Goal: Task Accomplishment & Management: Manage account settings

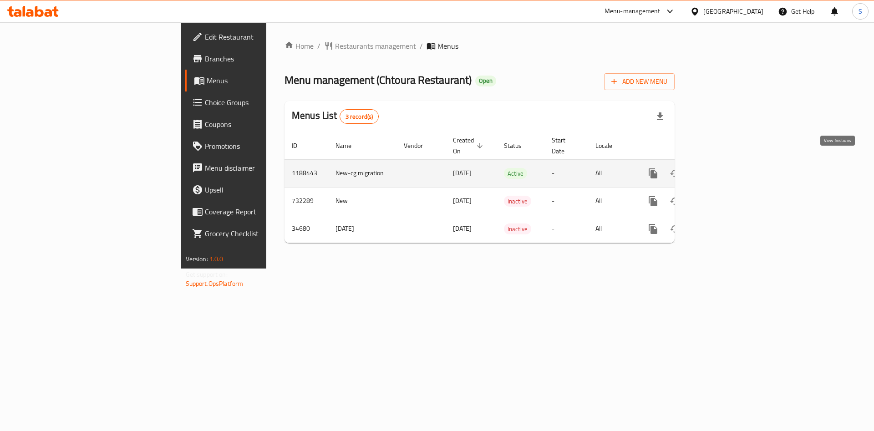
click at [724, 168] on icon "enhanced table" at bounding box center [718, 173] width 11 height 11
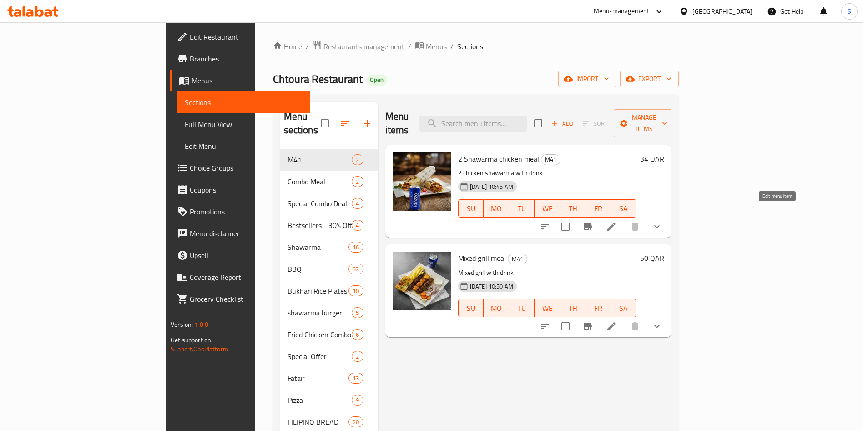
click at [616, 223] on icon at bounding box center [612, 227] width 8 height 8
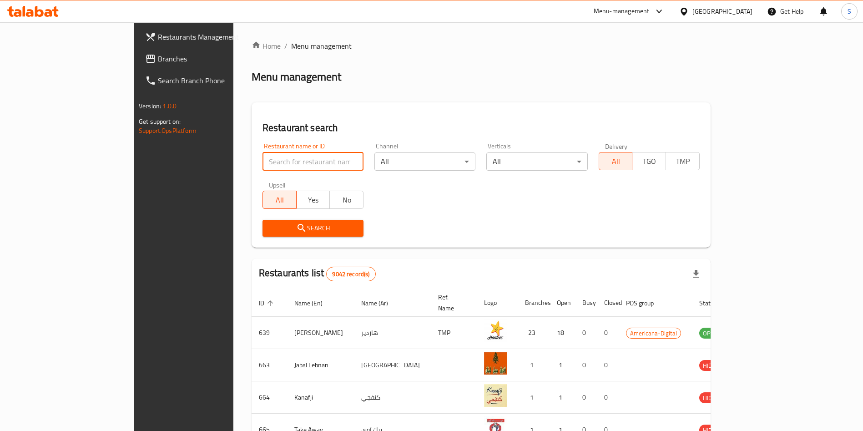
click at [263, 155] on input "search" at bounding box center [313, 161] width 101 height 18
type input "cht"
click button "Search" at bounding box center [313, 228] width 101 height 17
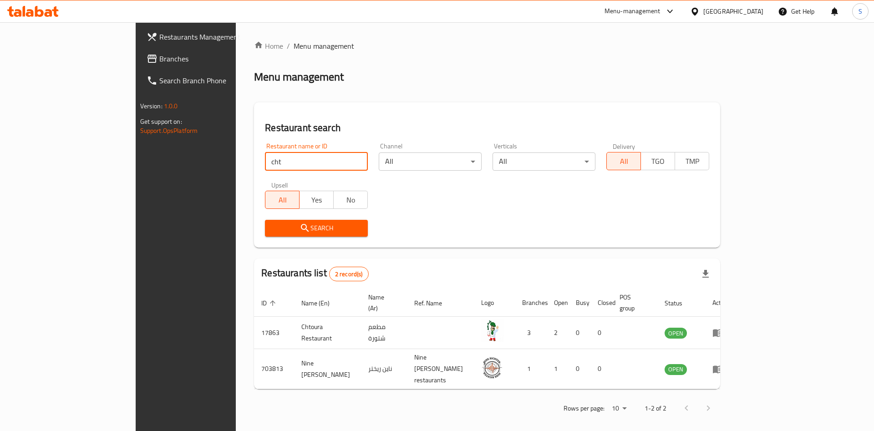
click at [531, 102] on div "Restaurant search Restaurant name or ID cht Restaurant name or ID Channel All ​…" at bounding box center [487, 174] width 466 height 145
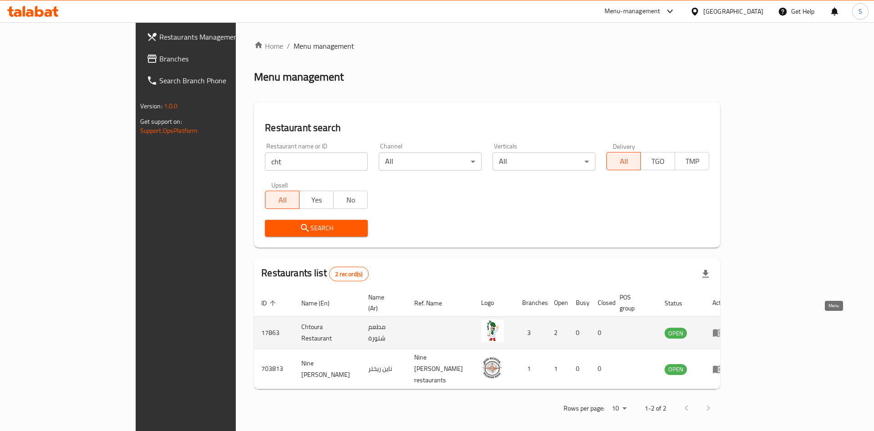
click at [729, 327] on link "enhanced table" at bounding box center [720, 332] width 17 height 11
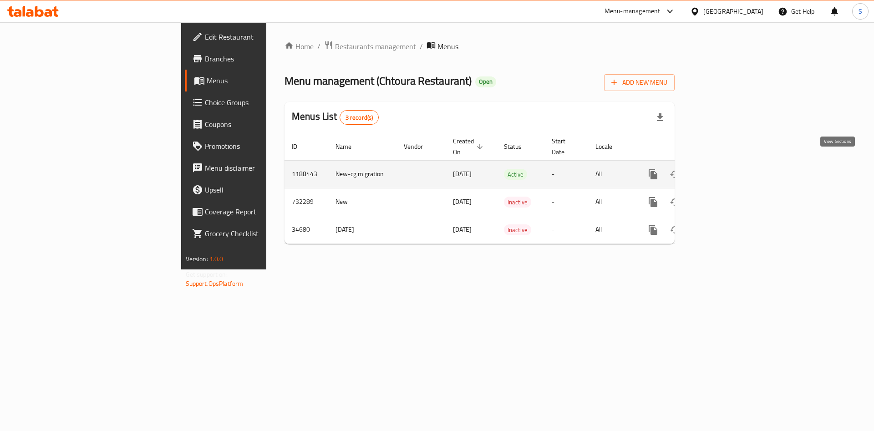
click at [723, 170] on icon "enhanced table" at bounding box center [719, 174] width 8 height 8
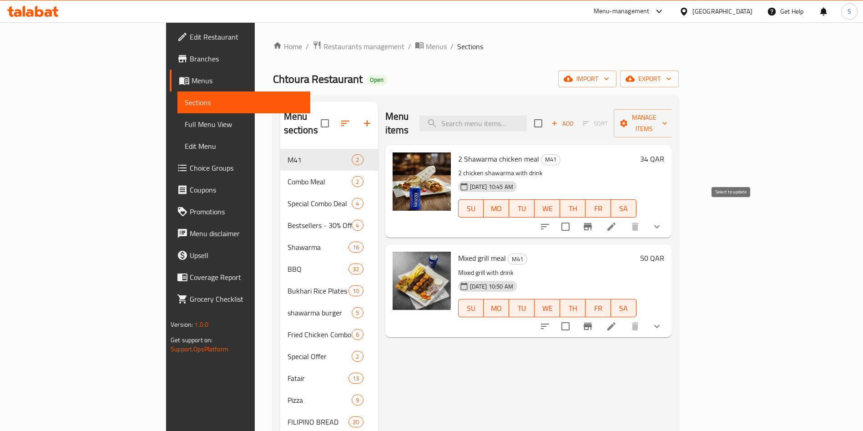
click at [575, 217] on input "checkbox" at bounding box center [565, 226] width 19 height 19
click at [672, 129] on div "Menu items Add Sort Manage items" at bounding box center [528, 123] width 286 height 43
click at [668, 116] on span "Manage items" at bounding box center [644, 123] width 46 height 23
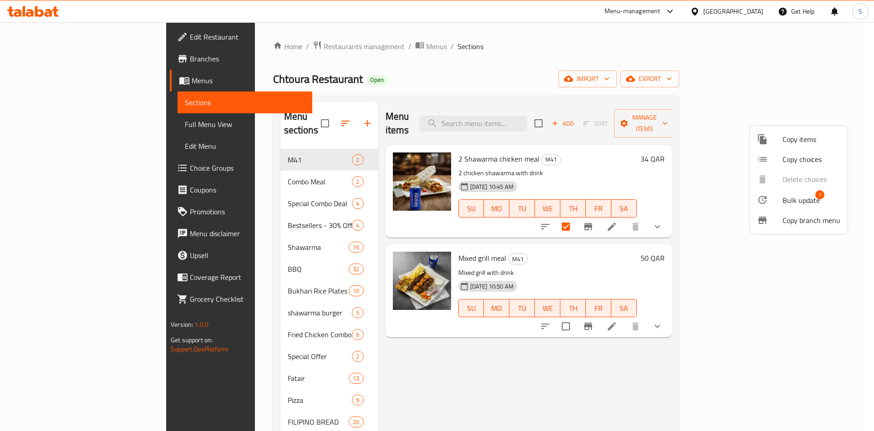
click at [785, 198] on span "Bulk update" at bounding box center [800, 200] width 37 height 11
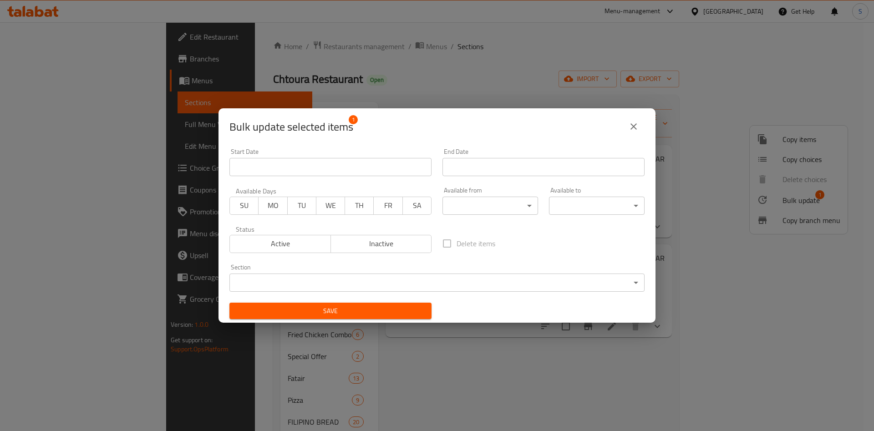
click at [369, 245] on span "Inactive" at bounding box center [381, 243] width 94 height 13
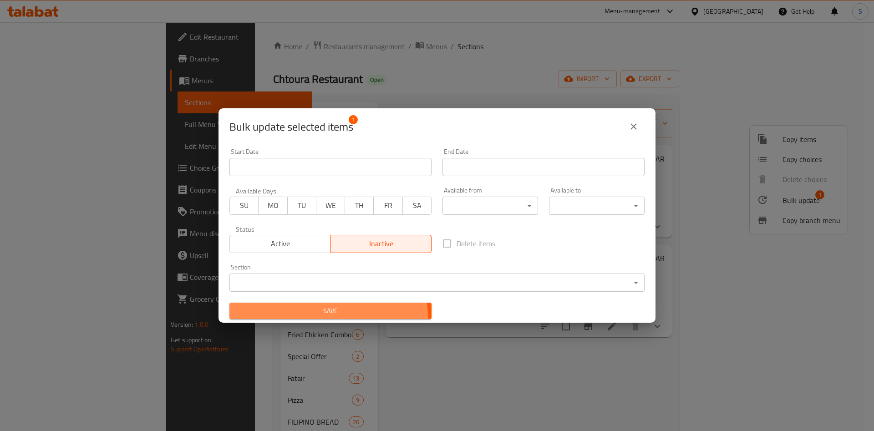
click at [323, 317] on button "Save" at bounding box center [330, 311] width 202 height 17
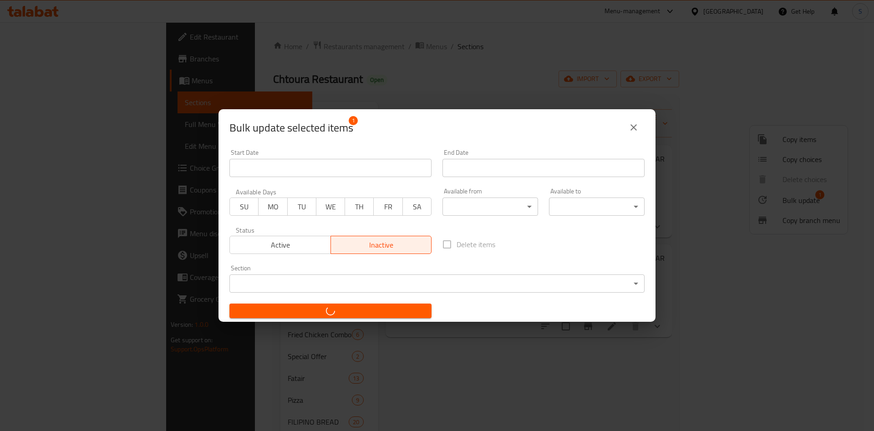
checkbox input "false"
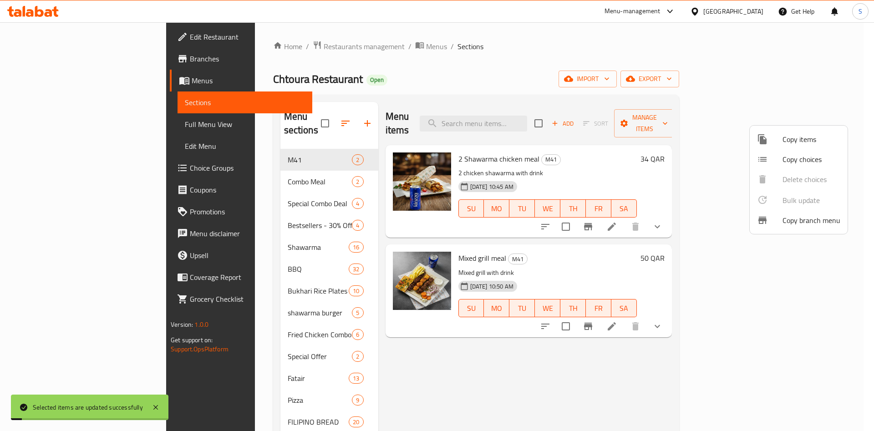
click at [456, 348] on div at bounding box center [437, 215] width 874 height 431
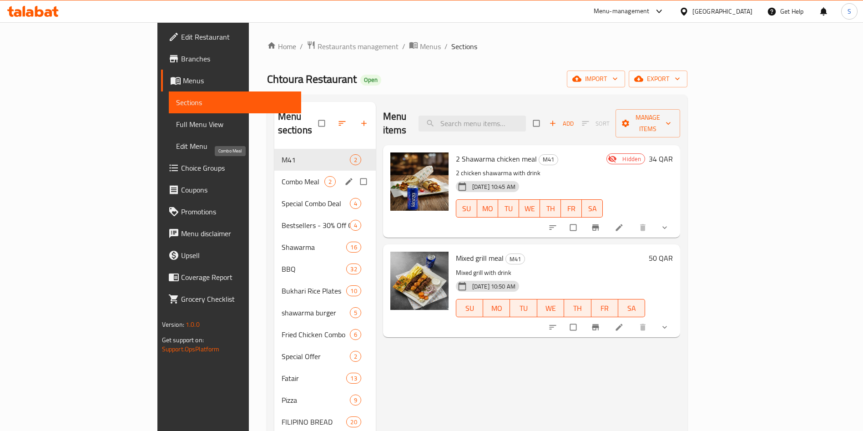
click at [282, 176] on span "Combo Meal" at bounding box center [303, 181] width 43 height 11
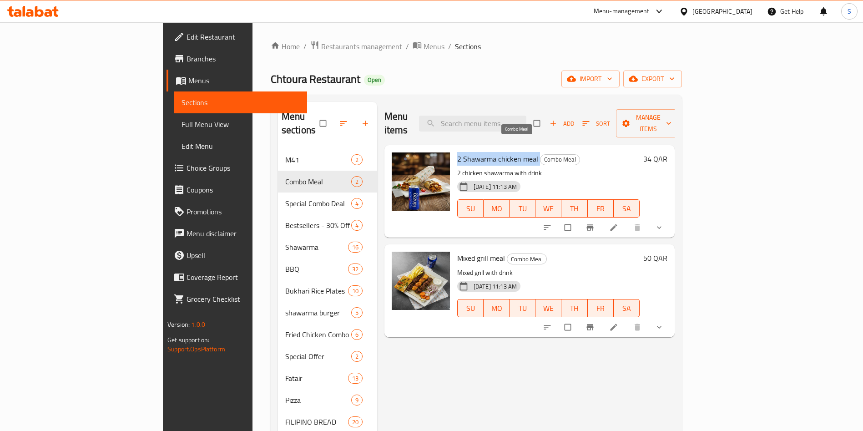
drag, startPoint x: 415, startPoint y: 141, endPoint x: 498, endPoint y: 147, distance: 83.1
click at [498, 149] on div "2 Shawarma chicken meal Combo Meal 2 chicken shawarma with drink 01-09-2025 11:…" at bounding box center [549, 191] width 190 height 85
copy h6 "2 Shawarma chicken meal"
drag, startPoint x: 415, startPoint y: 161, endPoint x: 516, endPoint y: 161, distance: 101.5
click at [516, 161] on div "2 Shawarma chicken meal Combo Meal 2 chicken shawarma with drink 01-09-2025 11:…" at bounding box center [549, 191] width 190 height 85
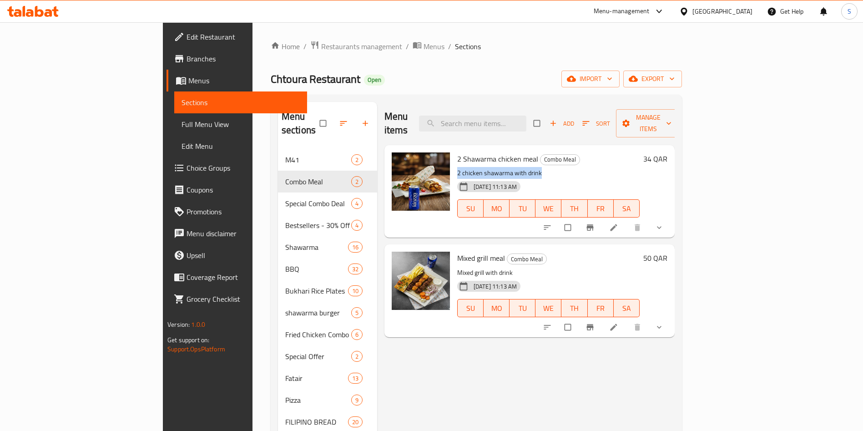
copy p "2 chicken shawarma with drink"
drag, startPoint x: 430, startPoint y: 243, endPoint x: 465, endPoint y: 242, distance: 35.0
click at [465, 252] on h6 "Mixed grill meal Combo Meal" at bounding box center [548, 258] width 182 height 13
copy span "Mixed grill meal"
drag, startPoint x: 416, startPoint y: 253, endPoint x: 482, endPoint y: 253, distance: 65.5
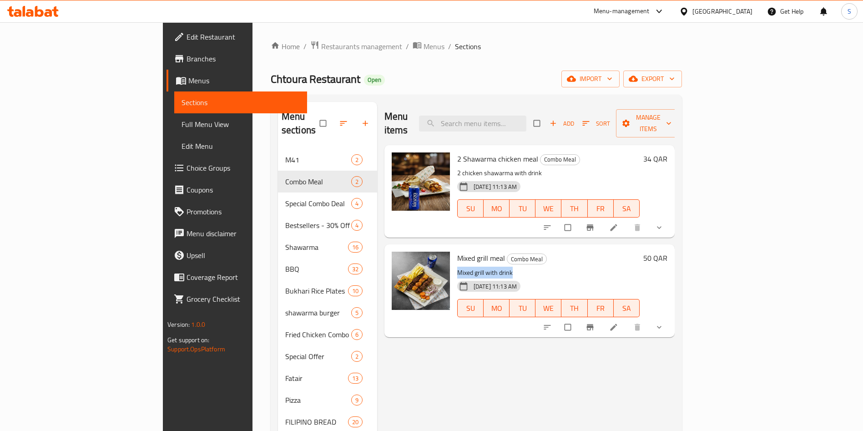
click at [482, 267] on p "Mixed grill with drink" at bounding box center [548, 272] width 182 height 11
copy p "Mixed grill with drink"
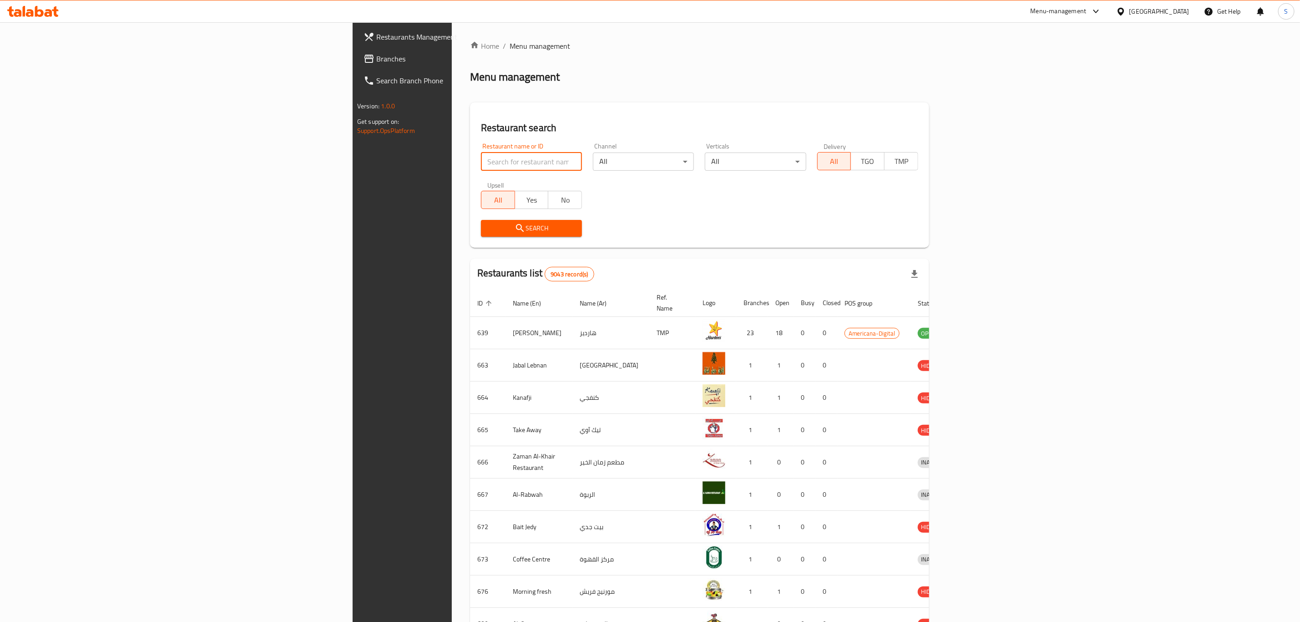
click at [481, 154] on input "search" at bounding box center [531, 161] width 101 height 18
type input "shawarma d"
click button "Search" at bounding box center [531, 228] width 101 height 17
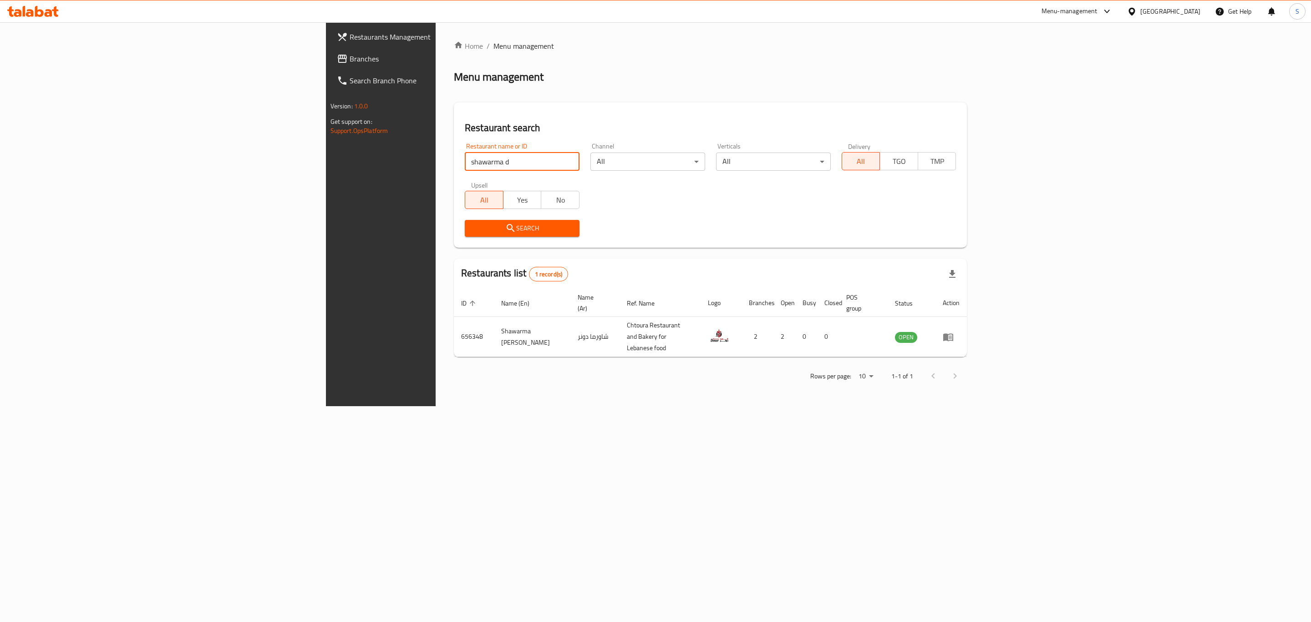
click at [796, 102] on div "Restaurant search Restaurant name or ID shawarma d Restaurant name or ID Channe…" at bounding box center [710, 174] width 513 height 145
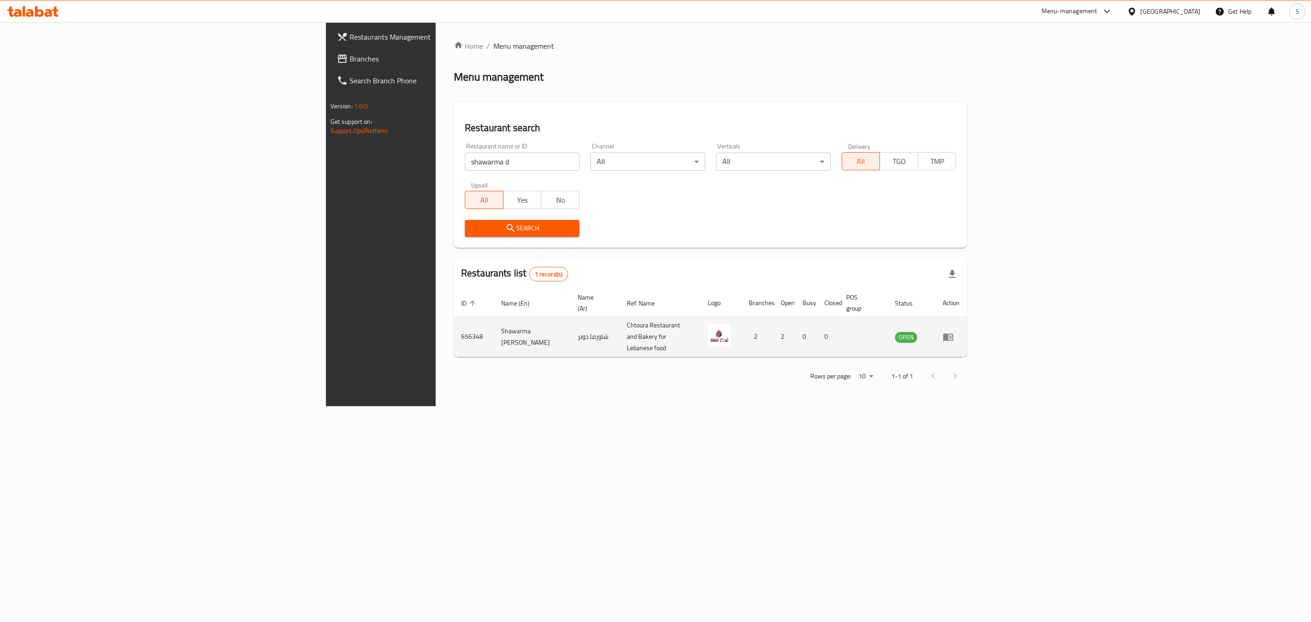
click at [953, 333] on icon "enhanced table" at bounding box center [948, 337] width 10 height 8
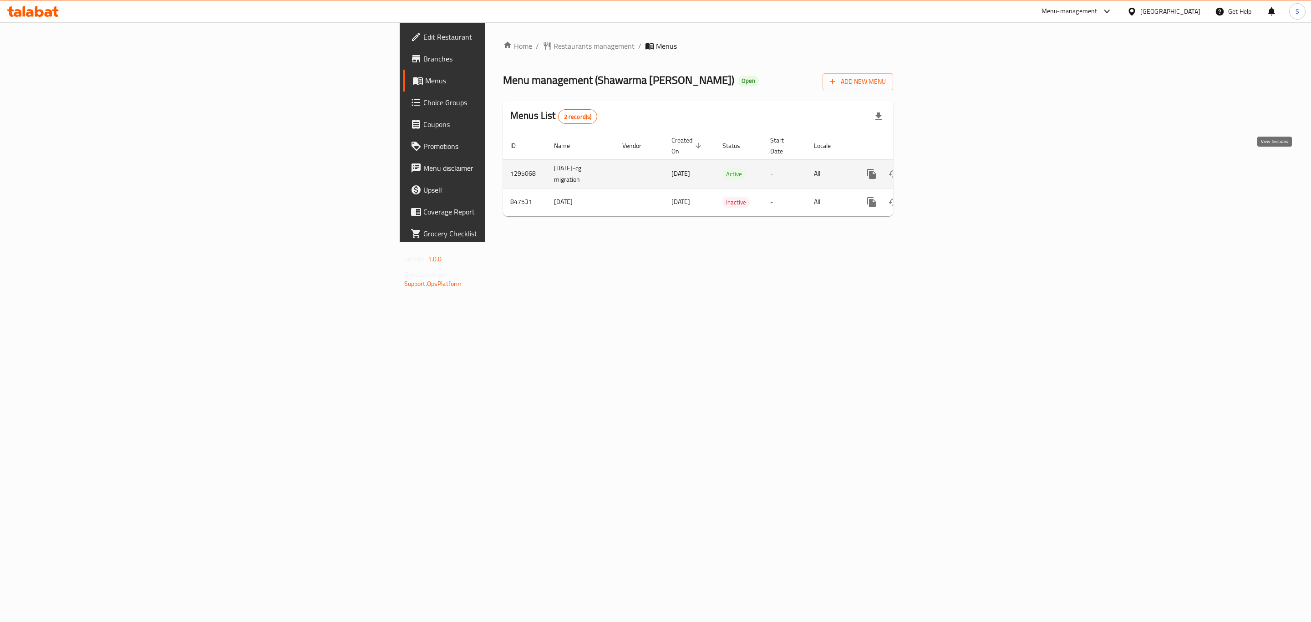
click at [943, 168] on icon "enhanced table" at bounding box center [937, 173] width 11 height 11
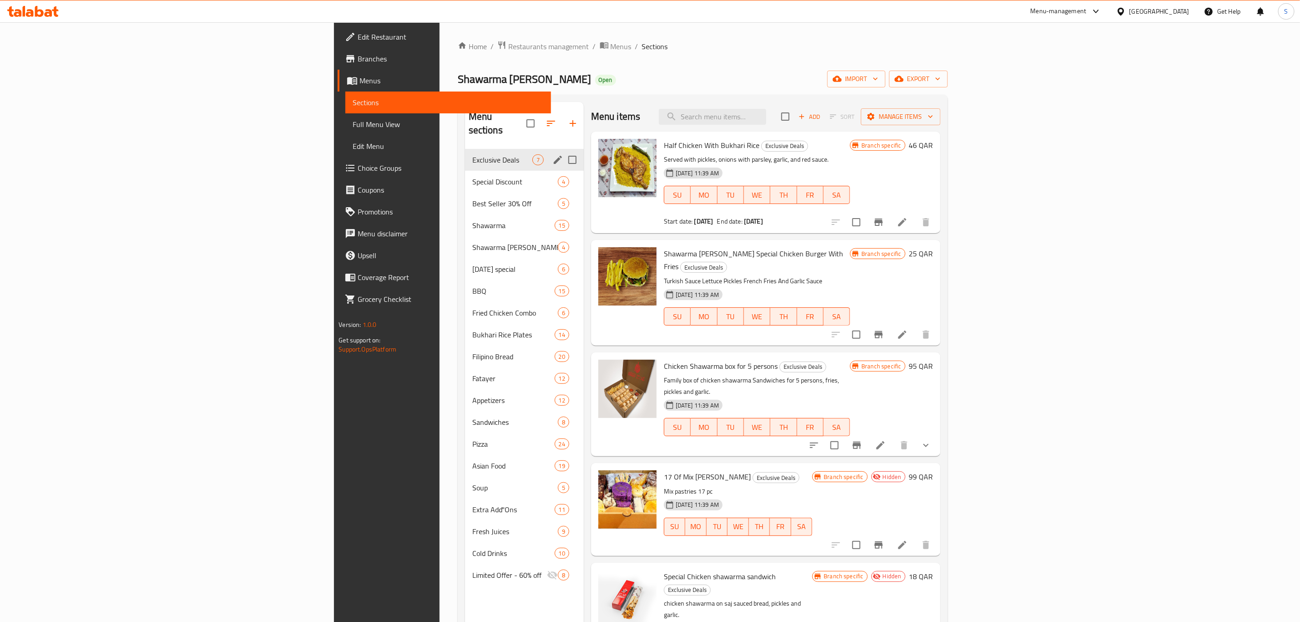
click at [563, 150] on input "Menu sections" at bounding box center [572, 159] width 19 height 19
checkbox input "true"
click at [518, 112] on button "button" at bounding box center [529, 123] width 22 height 22
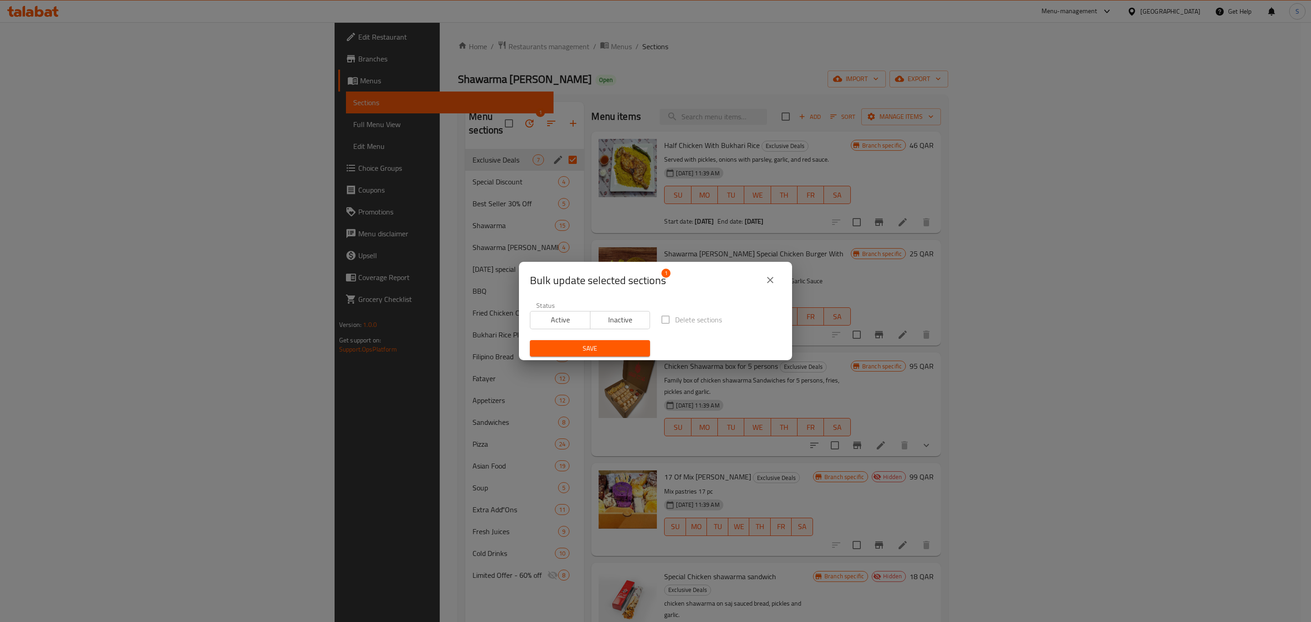
click at [618, 320] on span "Inactive" at bounding box center [620, 319] width 53 height 13
click at [608, 344] on span "Save" at bounding box center [590, 348] width 106 height 11
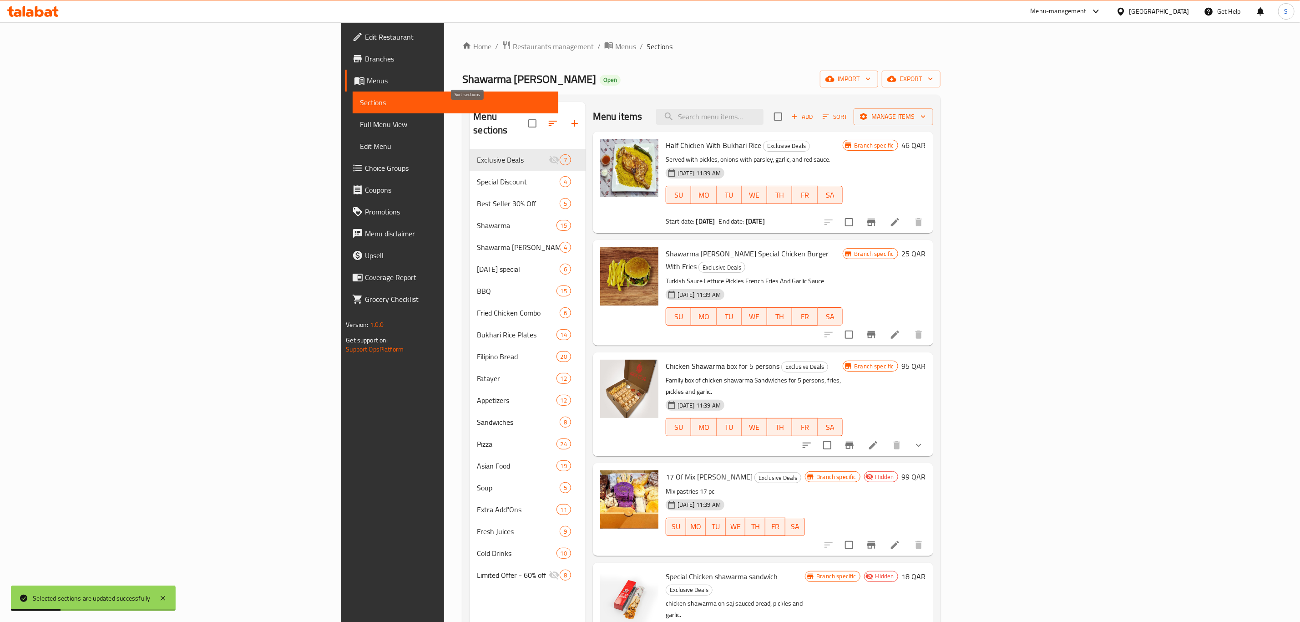
click at [547, 121] on icon "button" at bounding box center [552, 123] width 11 height 11
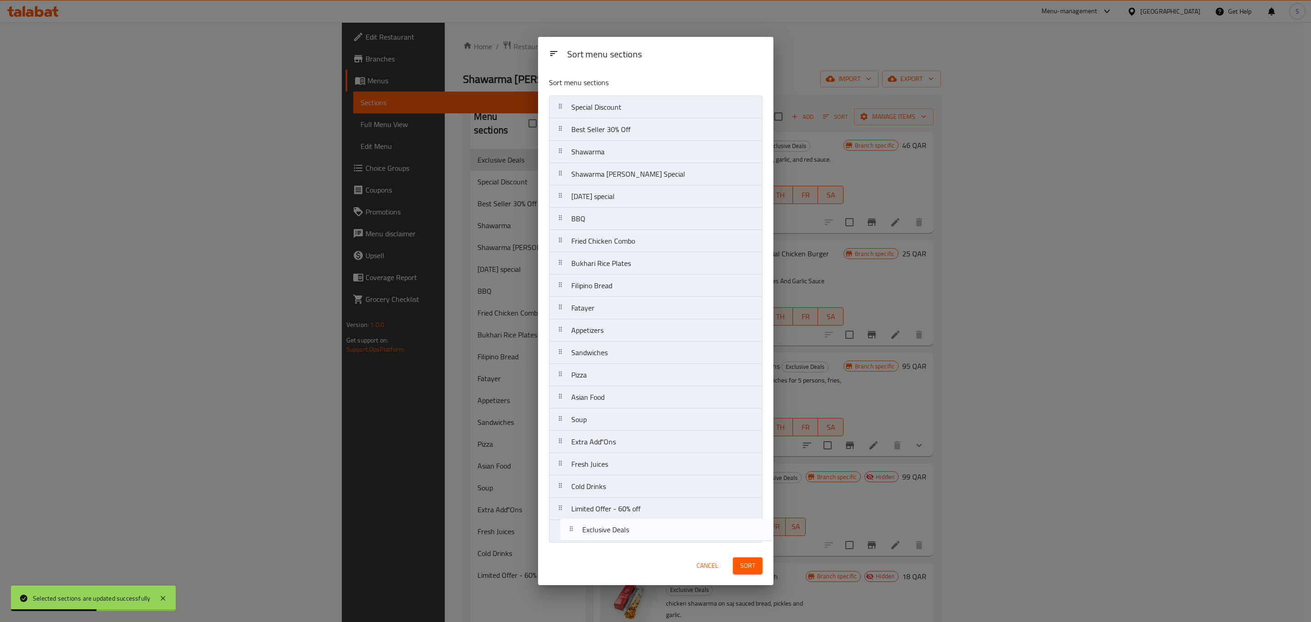
drag, startPoint x: 625, startPoint y: 106, endPoint x: 636, endPoint y: 539, distance: 432.9
click at [636, 539] on nav "Exclusive Deals Special Discount Best Seller 30% Off Shawarma Shawarma Doner Sp…" at bounding box center [655, 319] width 213 height 447
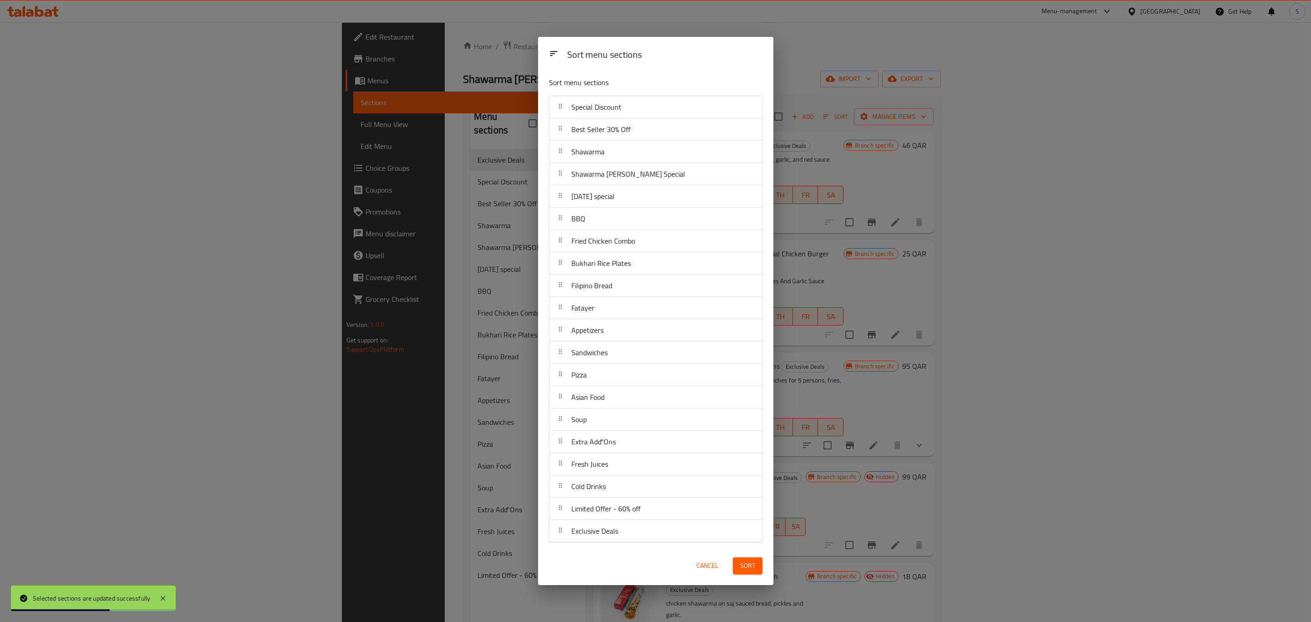
click at [745, 563] on span "Sort" at bounding box center [747, 565] width 15 height 11
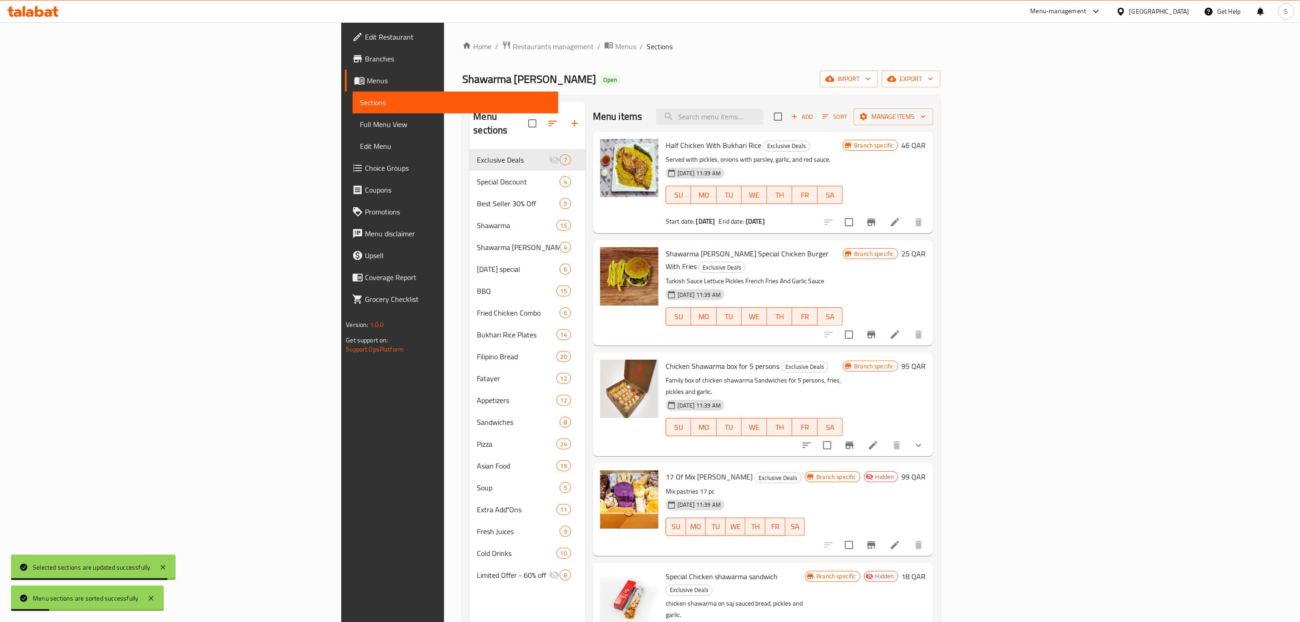
click at [472, 62] on div "Home / Restaurants management / Menus / Sections Shawarma Doner Open import exp…" at bounding box center [701, 386] width 478 height 690
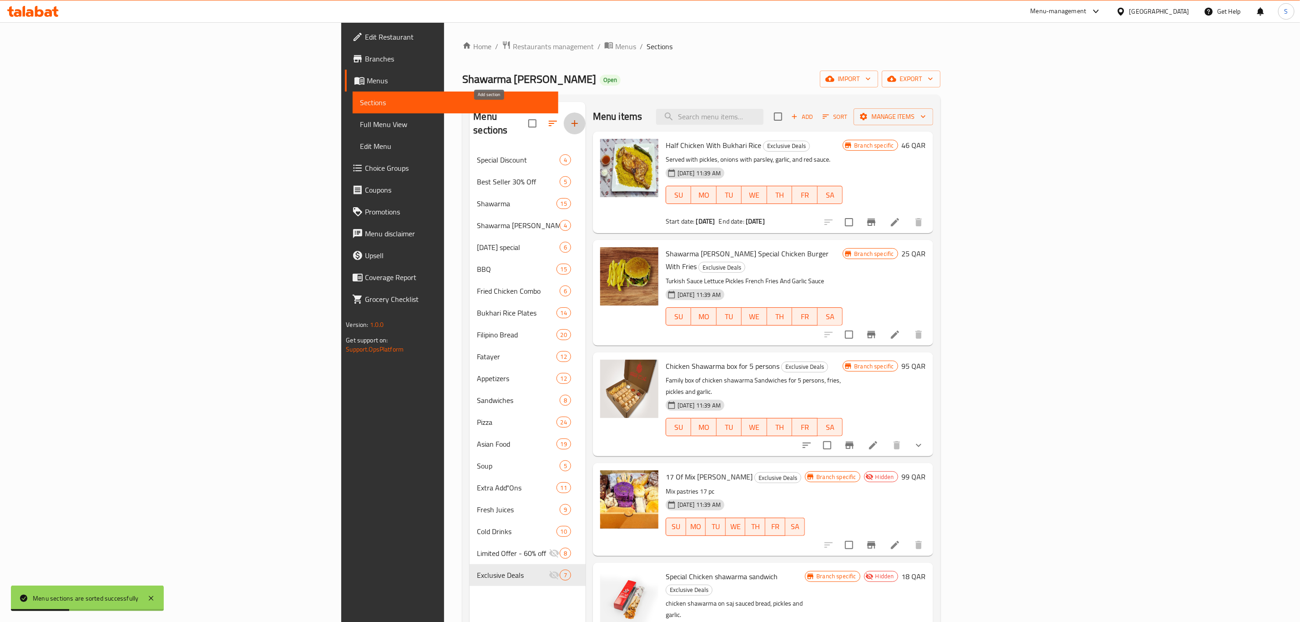
click at [572, 120] on icon "button" at bounding box center [575, 123] width 6 height 6
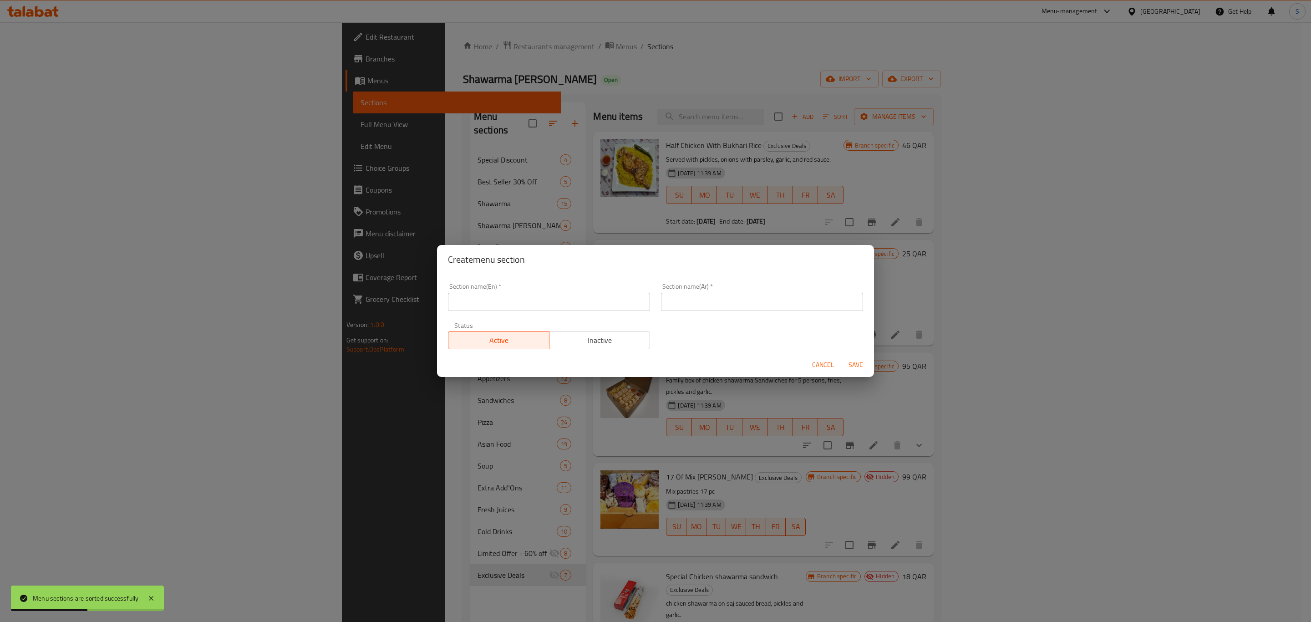
click at [545, 305] on input "text" at bounding box center [549, 302] width 202 height 18
type input "C"
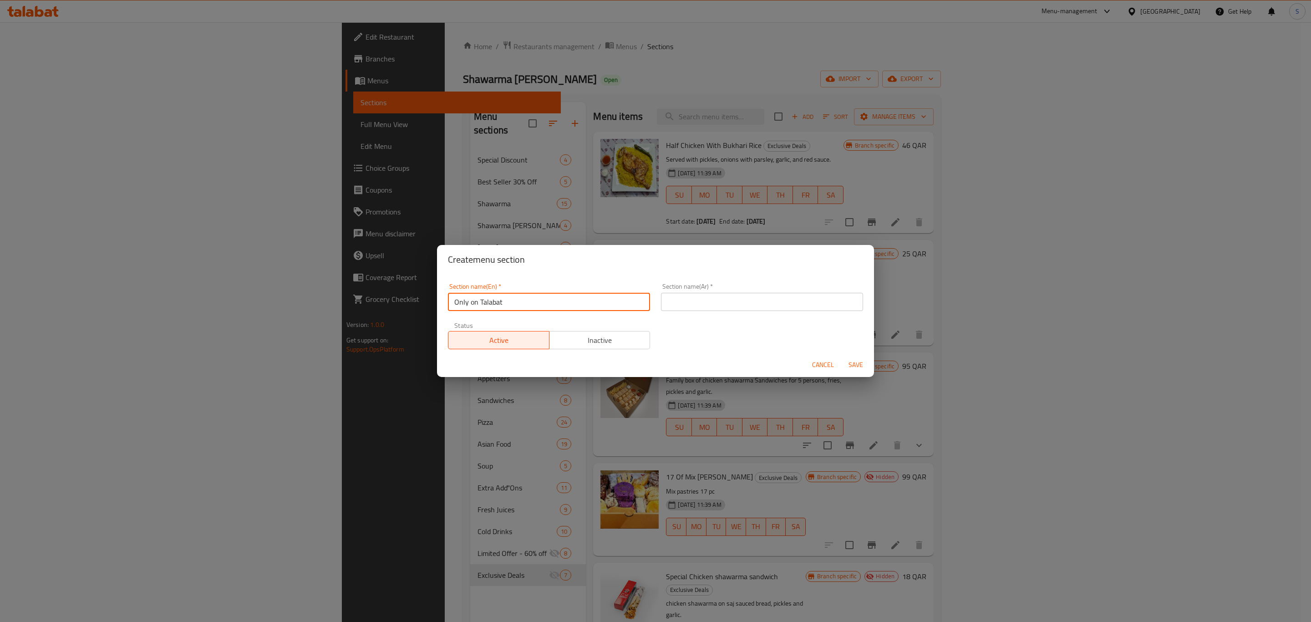
drag, startPoint x: 544, startPoint y: 305, endPoint x: 432, endPoint y: 302, distance: 112.0
click at [434, 304] on div "Create menu section Section name(En)   * Only on Talabat Section name(En) * Sec…" at bounding box center [655, 311] width 1311 height 622
type input "Only on Talabat"
click at [735, 306] on input "text" at bounding box center [762, 302] width 202 height 18
paste input "فقط على طلبات"
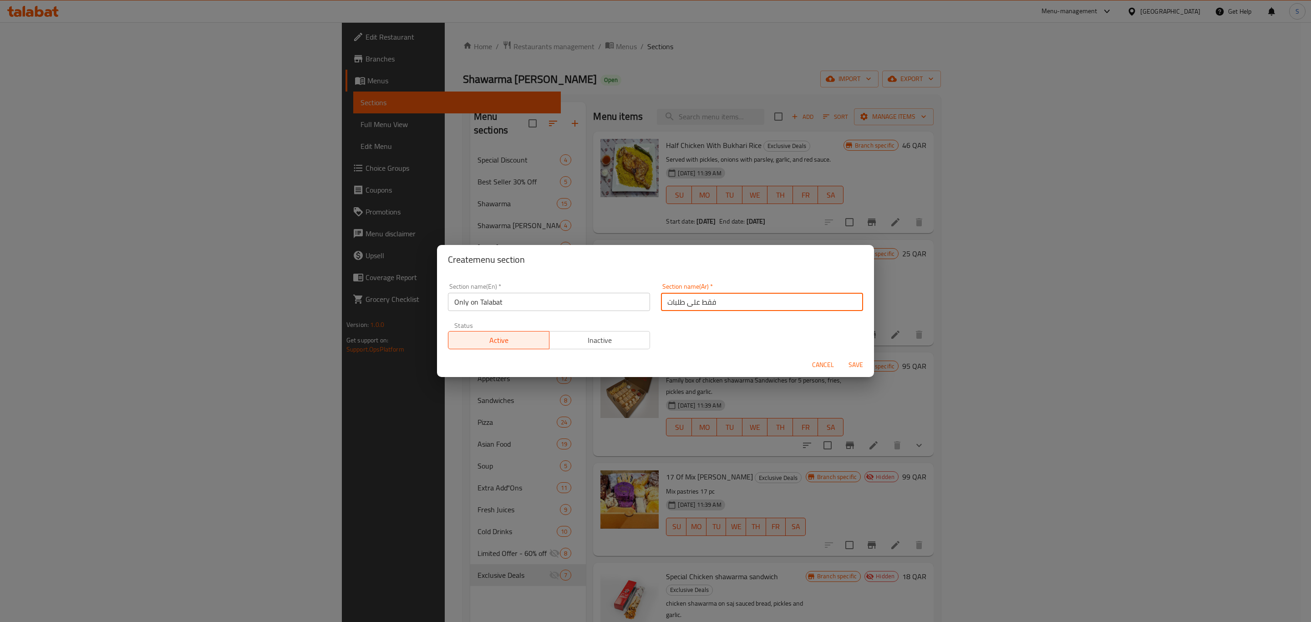
type input "فقط على طلبات"
click at [848, 366] on span "Save" at bounding box center [856, 364] width 22 height 11
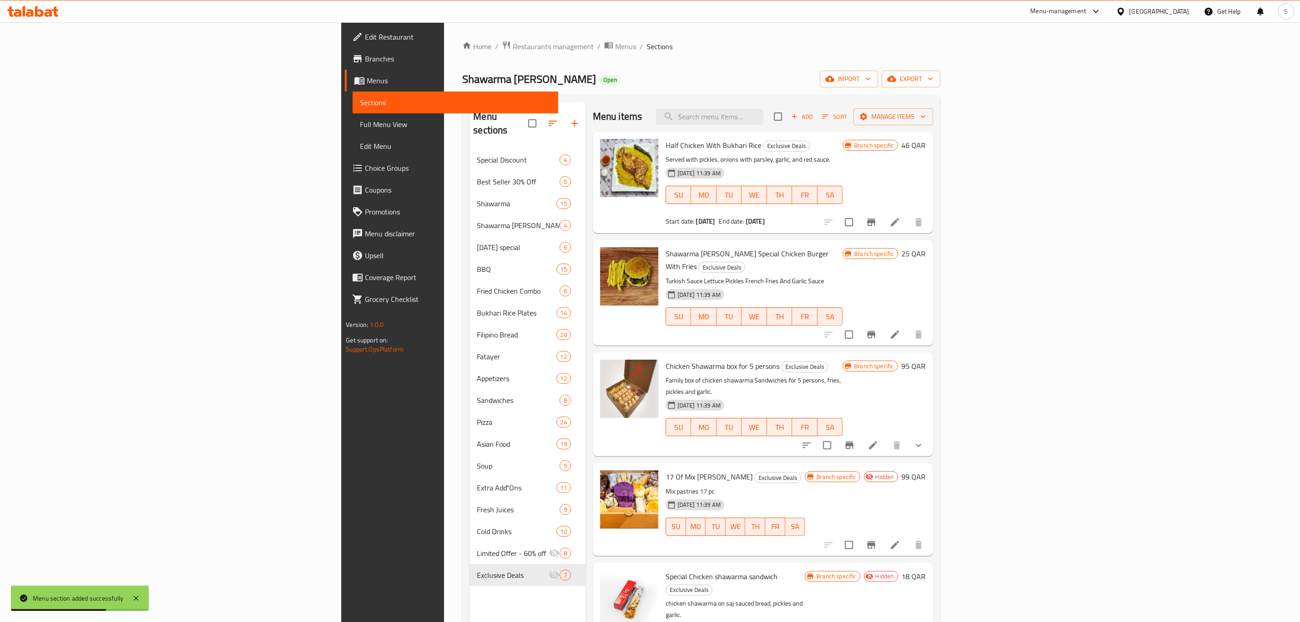
click at [564, 82] on div "Shawarma Doner Open import export" at bounding box center [701, 79] width 478 height 17
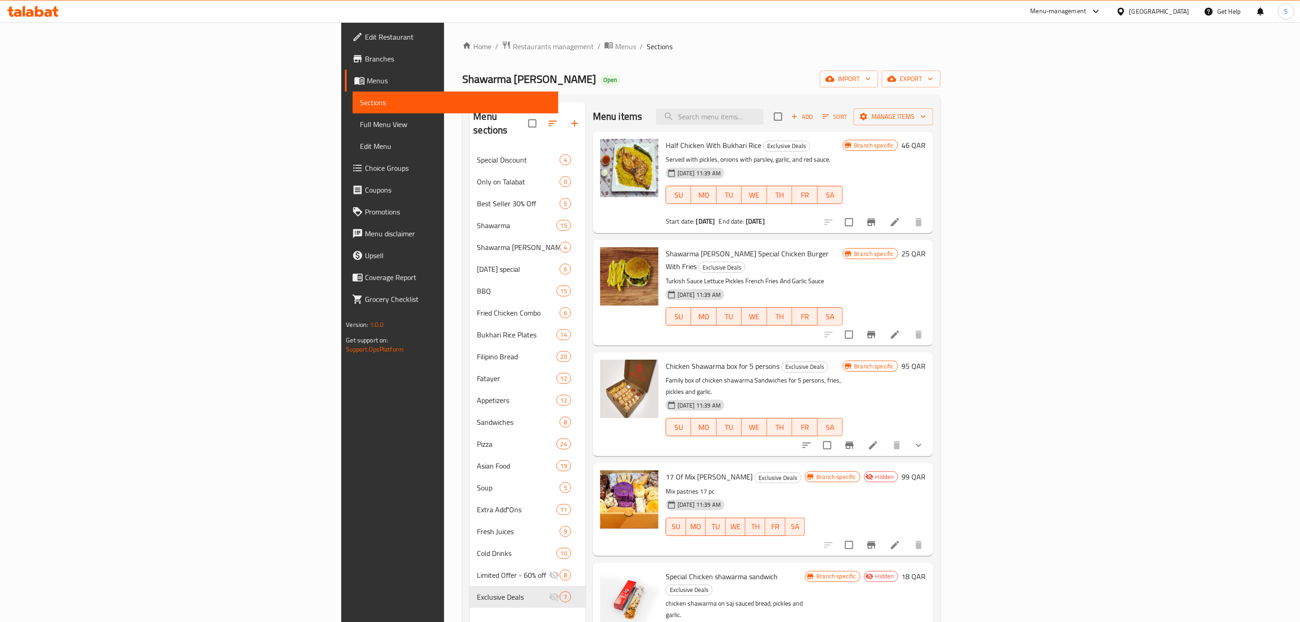
click at [583, 57] on div "Home / Restaurants management / Menus / Sections Shawarma Doner Open import exp…" at bounding box center [701, 386] width 478 height 690
click at [462, 78] on div "Shawarma Doner Open import export" at bounding box center [701, 79] width 478 height 17
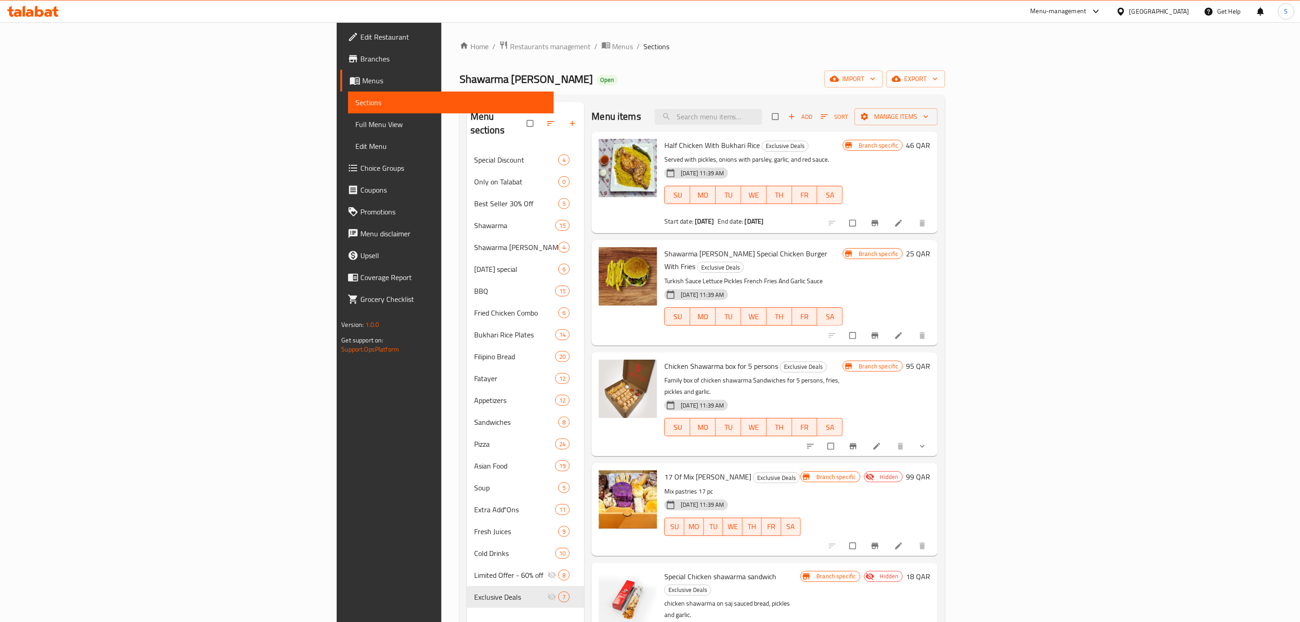
click at [639, 74] on div "Shawarma [PERSON_NAME] Open import export" at bounding box center [703, 79] width 486 height 17
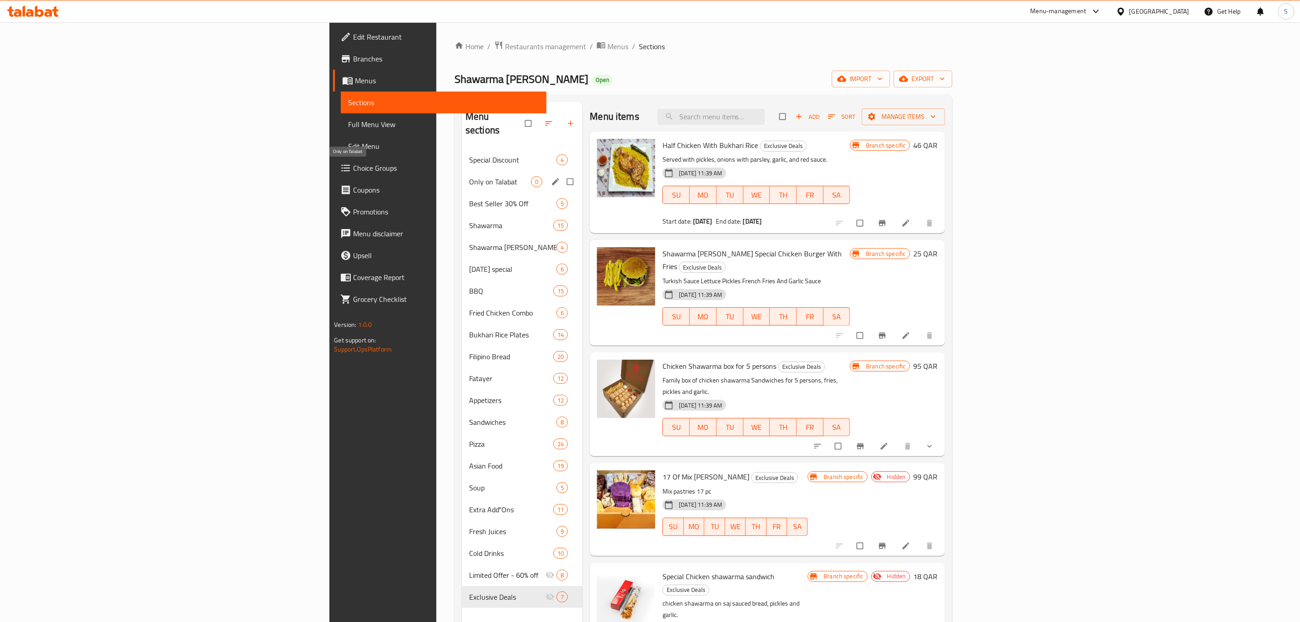
click at [469, 176] on span "Only on Talabat" at bounding box center [500, 181] width 62 height 11
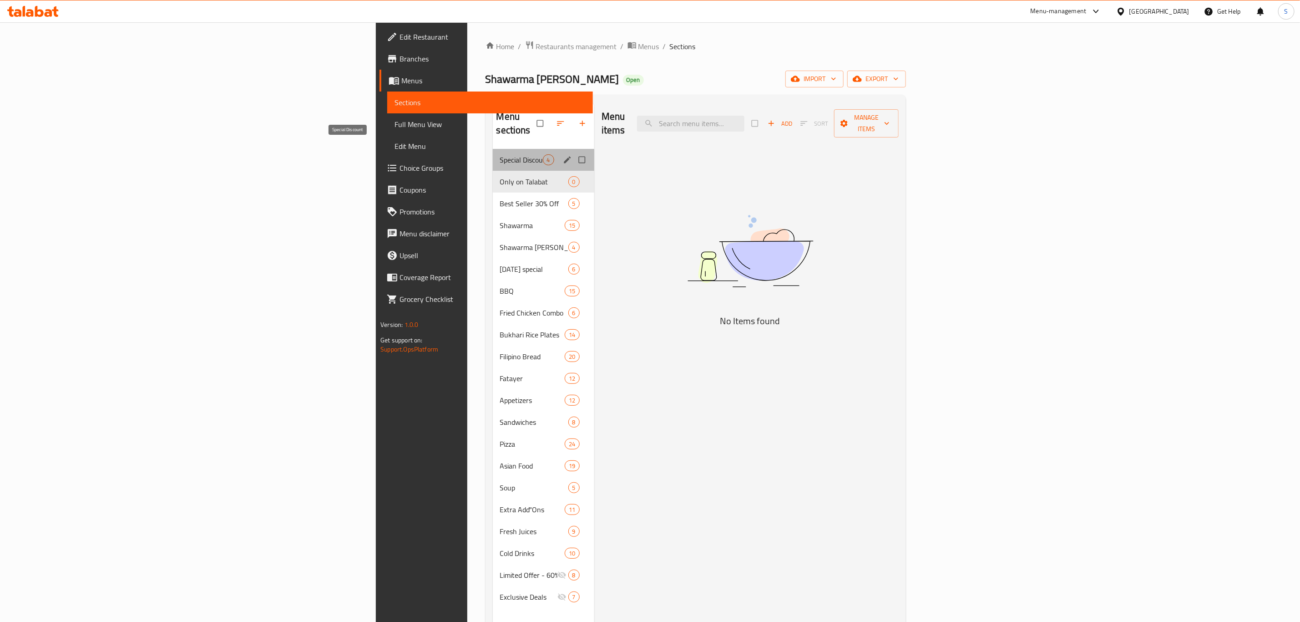
click at [500, 154] on span "Special Discount" at bounding box center [521, 159] width 43 height 11
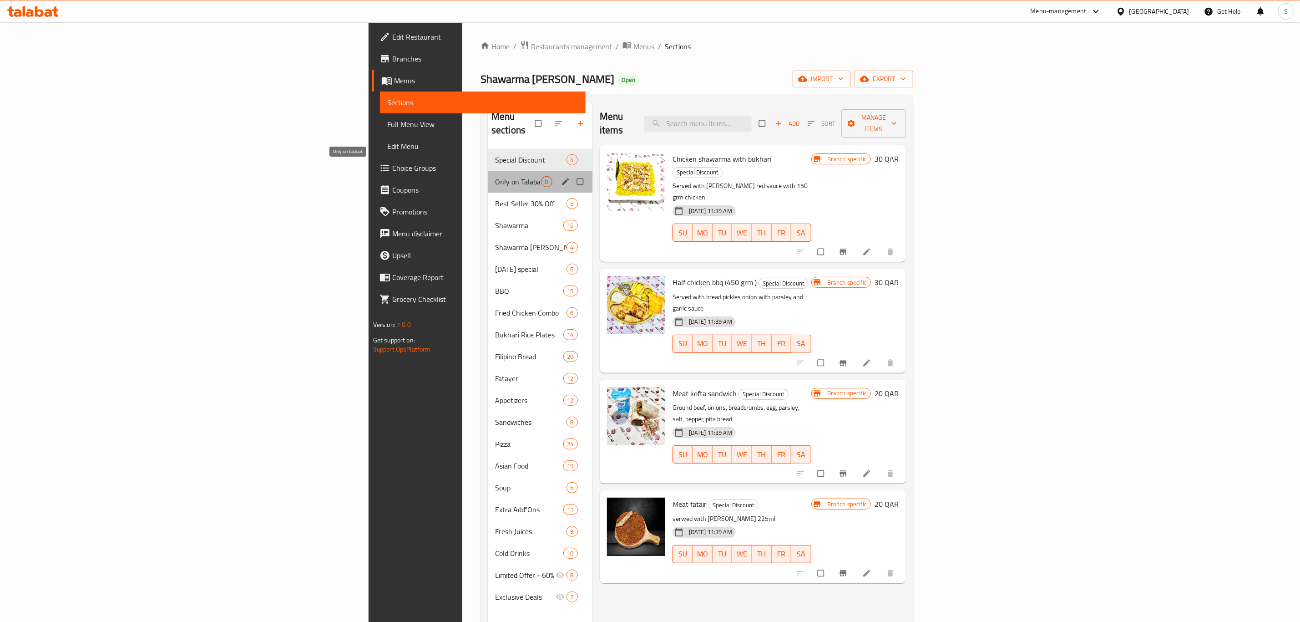
click at [495, 176] on span "Only on Talabat" at bounding box center [518, 181] width 46 height 11
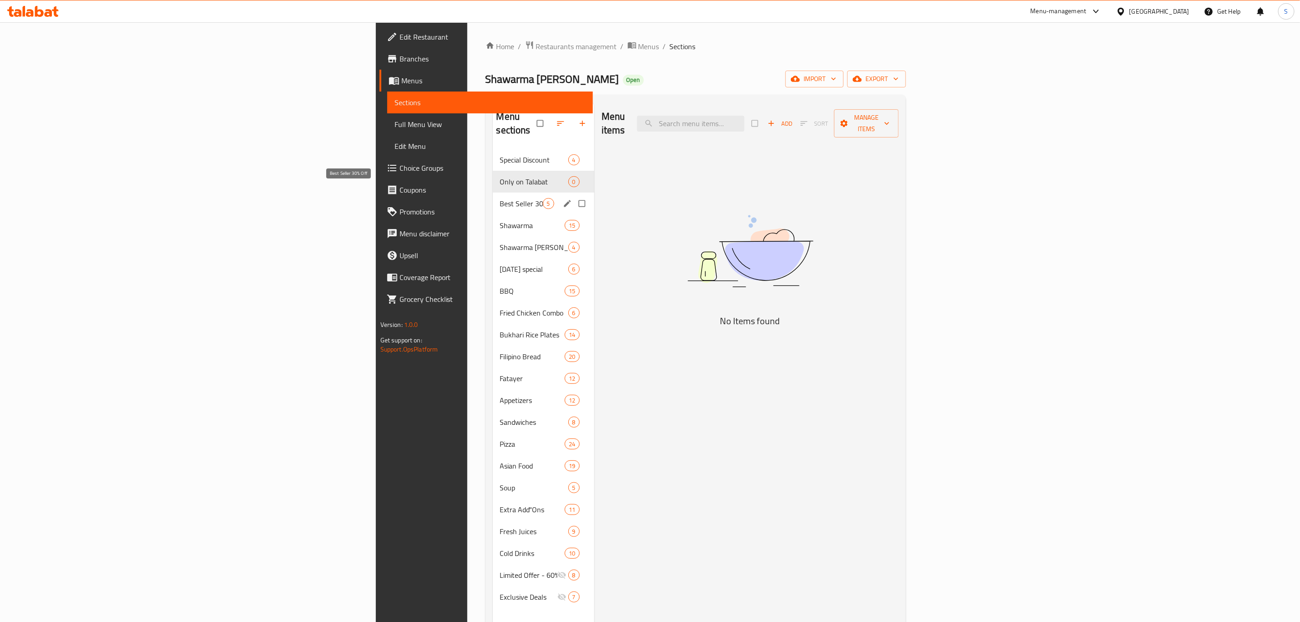
click at [500, 198] on span "Best Seller 30% Off" at bounding box center [521, 203] width 43 height 11
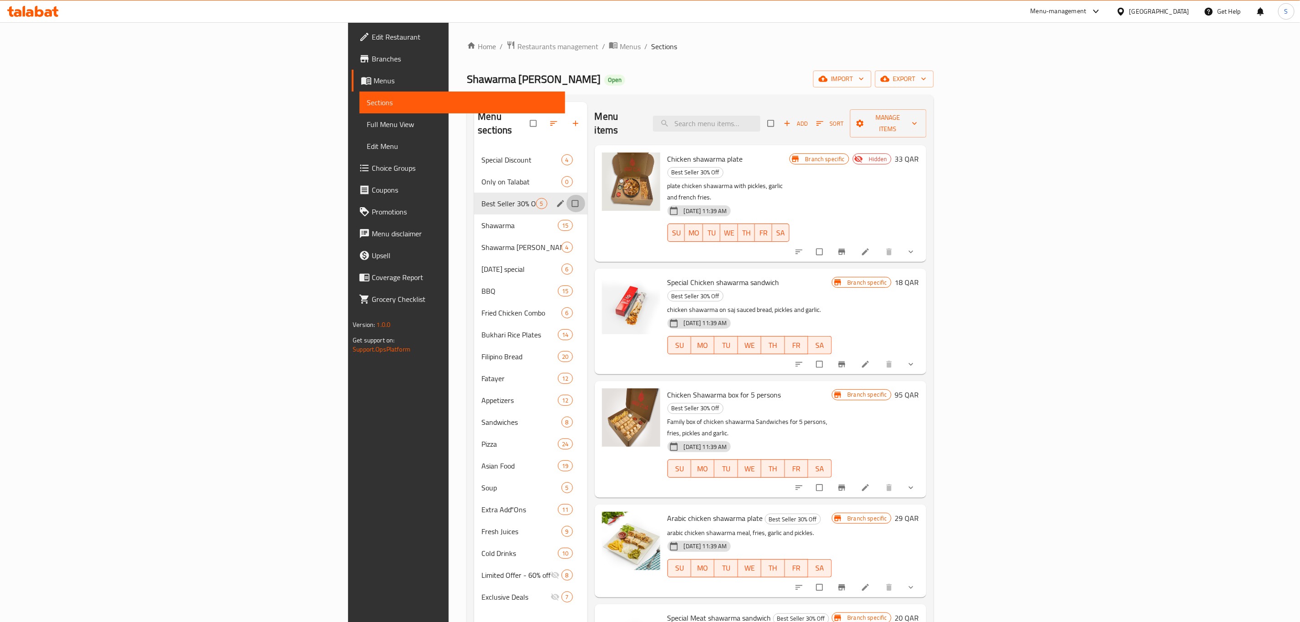
click at [567, 195] on input "Menu sections" at bounding box center [576, 203] width 19 height 17
checkbox input "true"
click at [532, 119] on icon "button" at bounding box center [536, 123] width 9 height 9
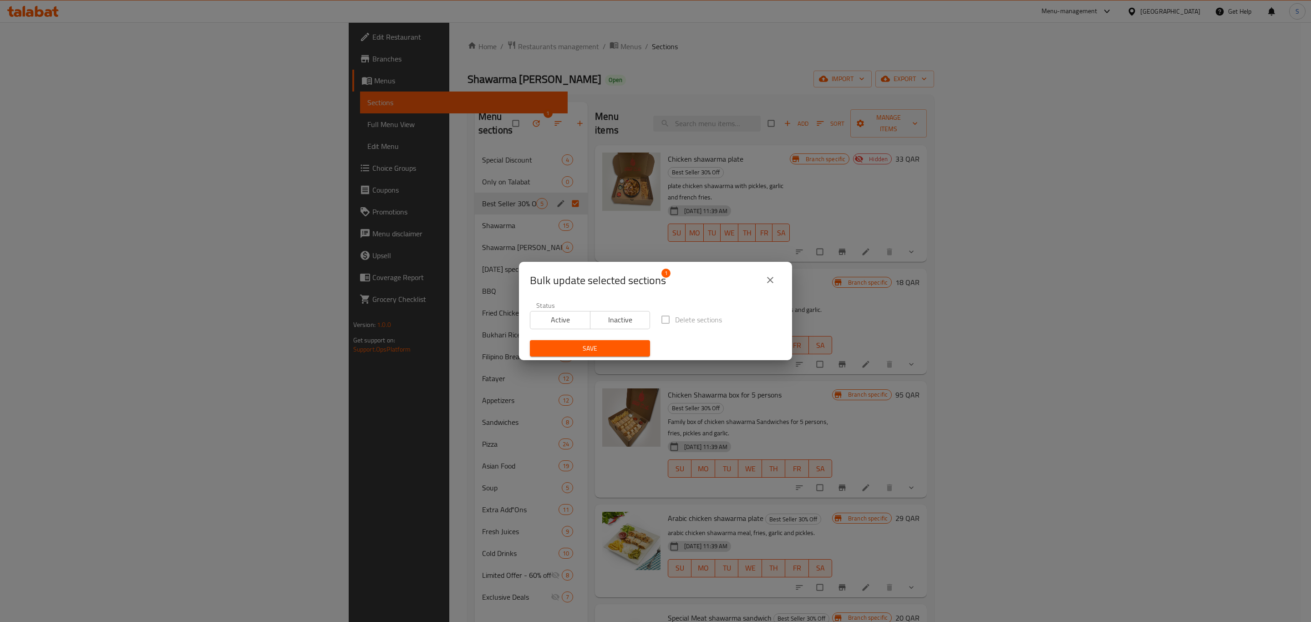
click at [612, 319] on span "Inactive" at bounding box center [620, 319] width 53 height 13
click at [586, 347] on span "Save" at bounding box center [590, 348] width 106 height 11
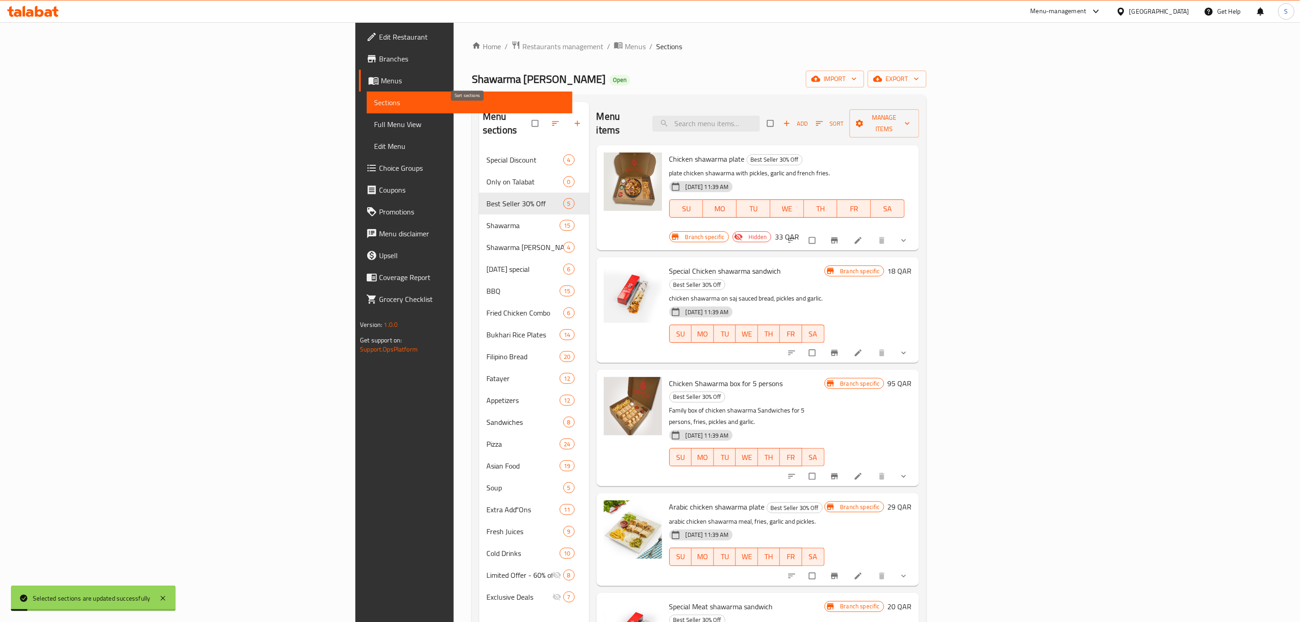
click at [551, 121] on icon "button" at bounding box center [555, 123] width 9 height 9
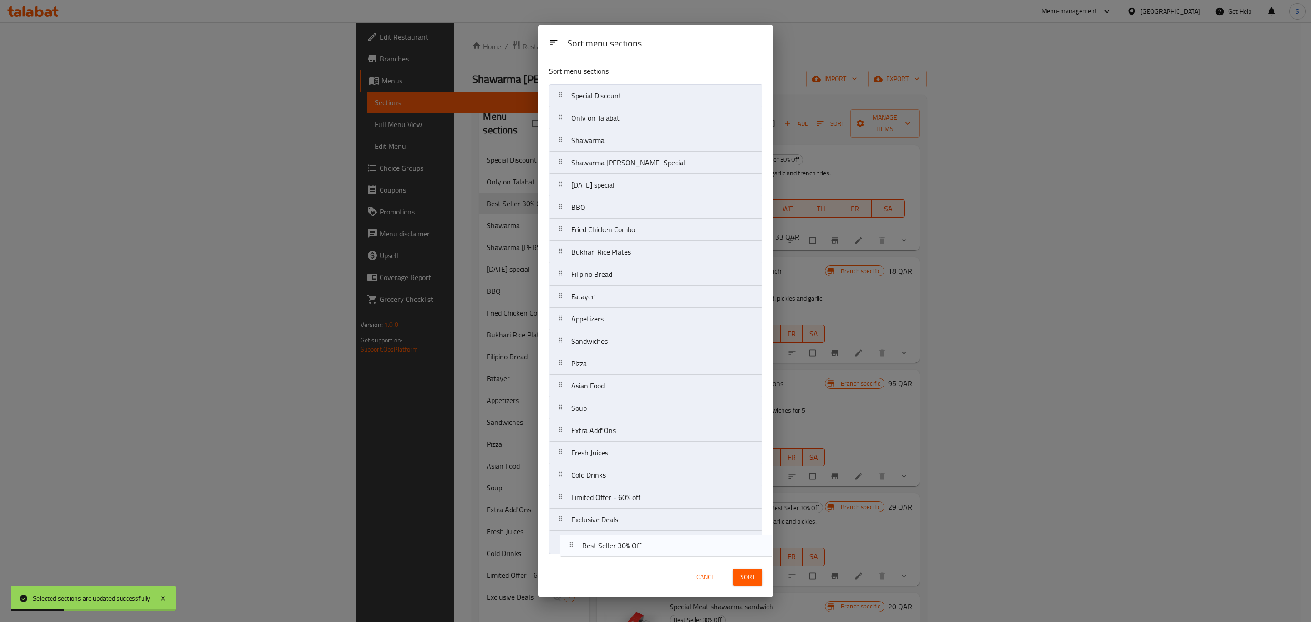
drag, startPoint x: 613, startPoint y: 141, endPoint x: 624, endPoint y: 556, distance: 415.2
click at [624, 553] on nav "Special Discount Only on Talabat Best Seller 30% Off Shawarma Shawarma Doner Sp…" at bounding box center [655, 318] width 213 height 469
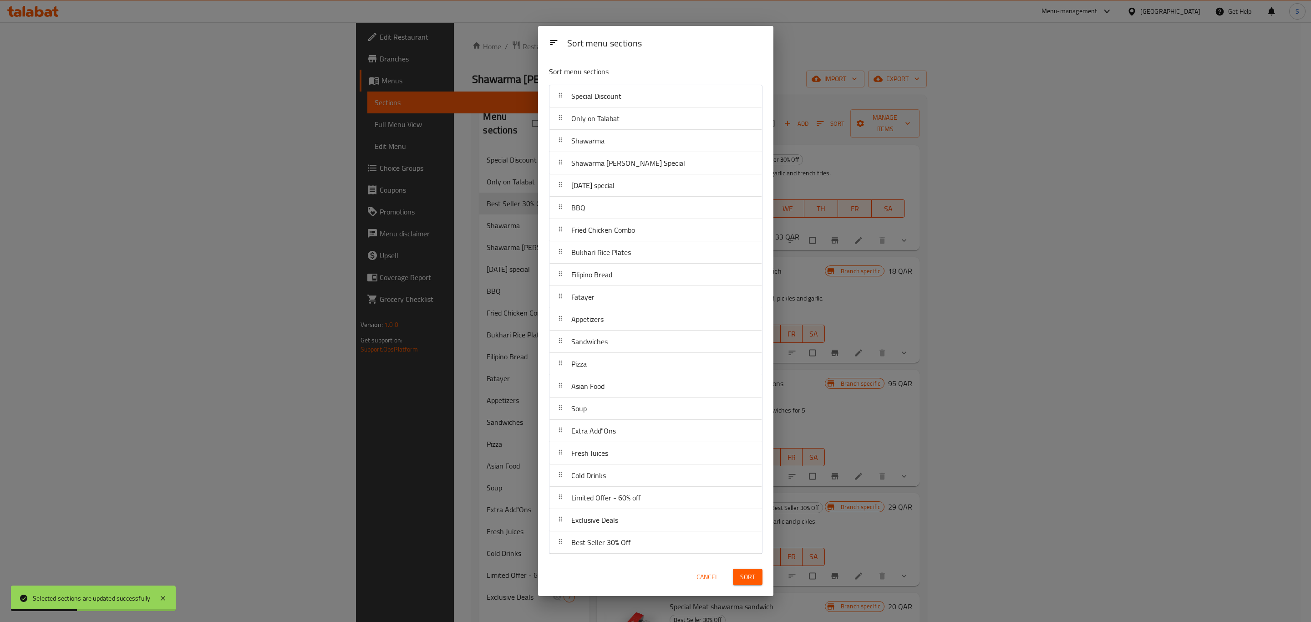
click at [740, 581] on span "Sort" at bounding box center [747, 576] width 15 height 11
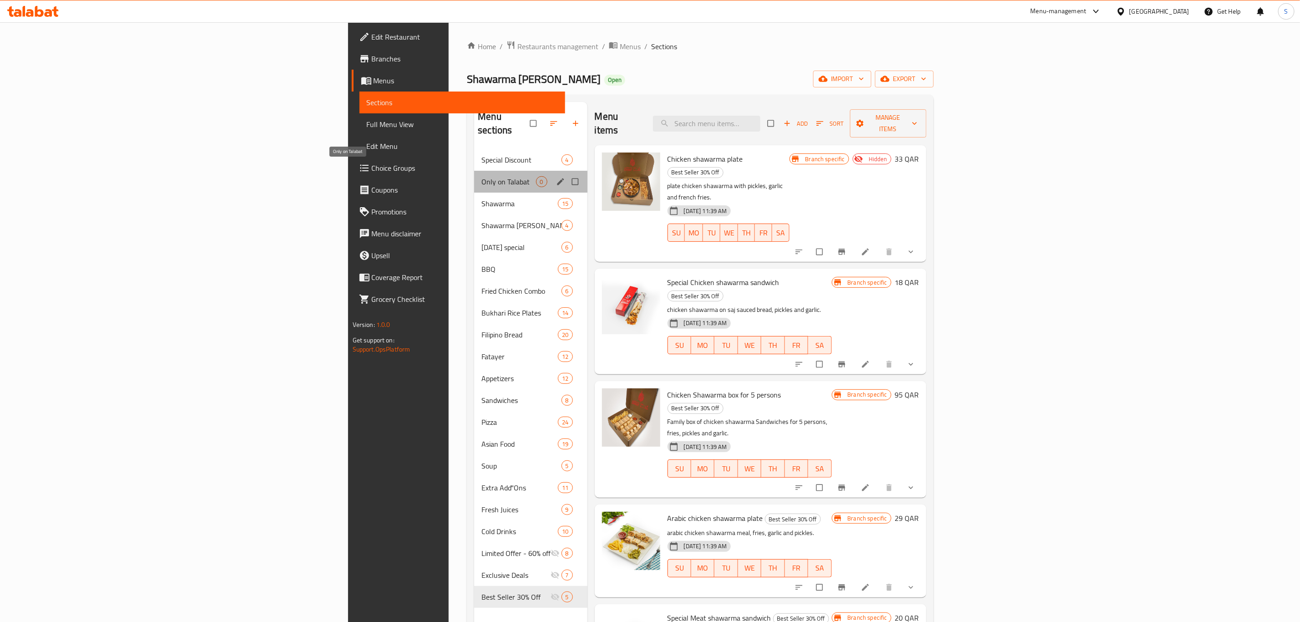
click at [481, 176] on span "Only on Talabat" at bounding box center [508, 181] width 54 height 11
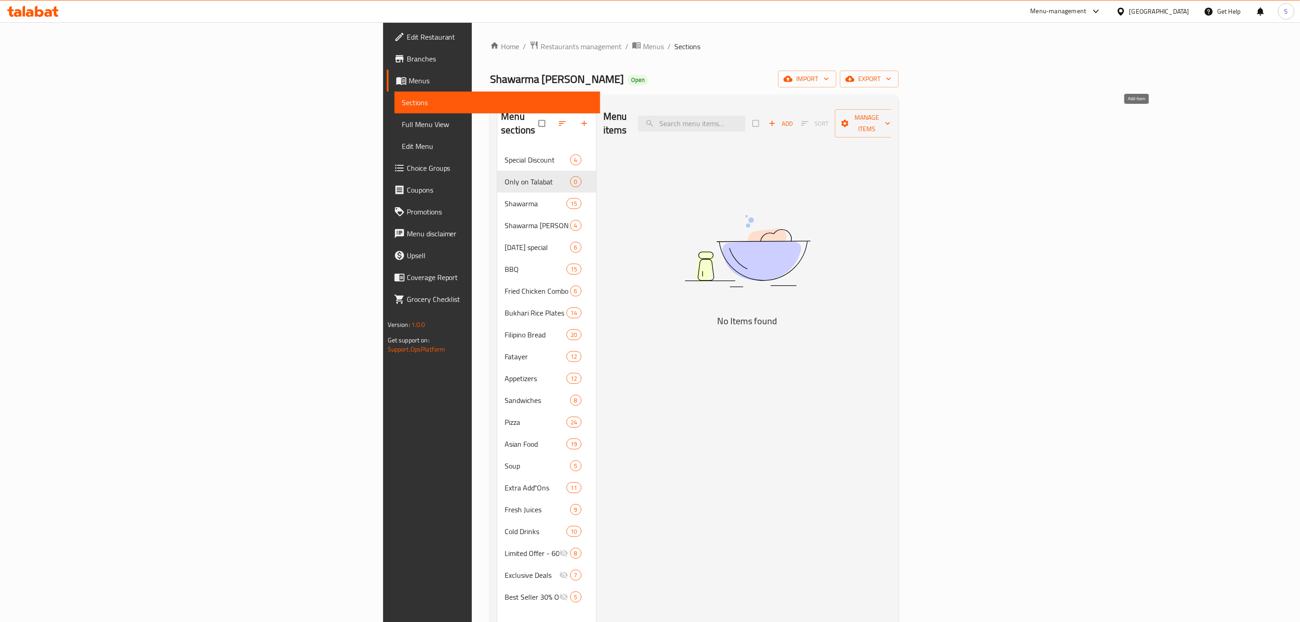
click at [793, 118] on span "Add" at bounding box center [781, 123] width 25 height 10
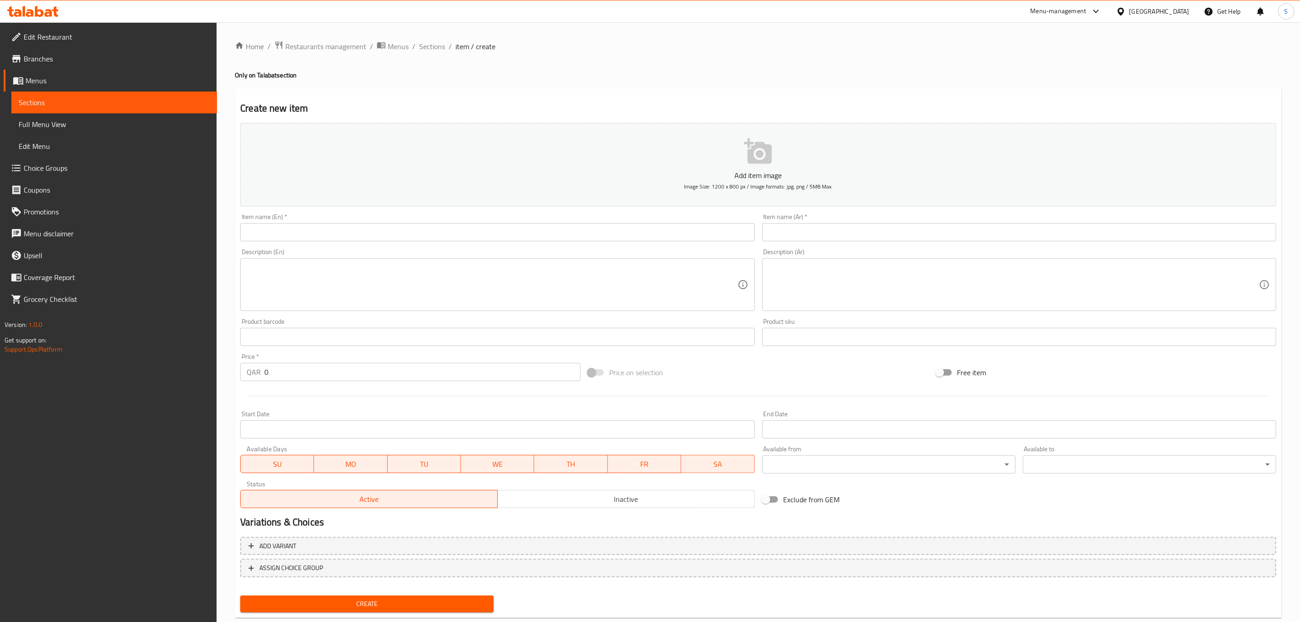
click at [369, 224] on input "text" at bounding box center [497, 232] width 514 height 18
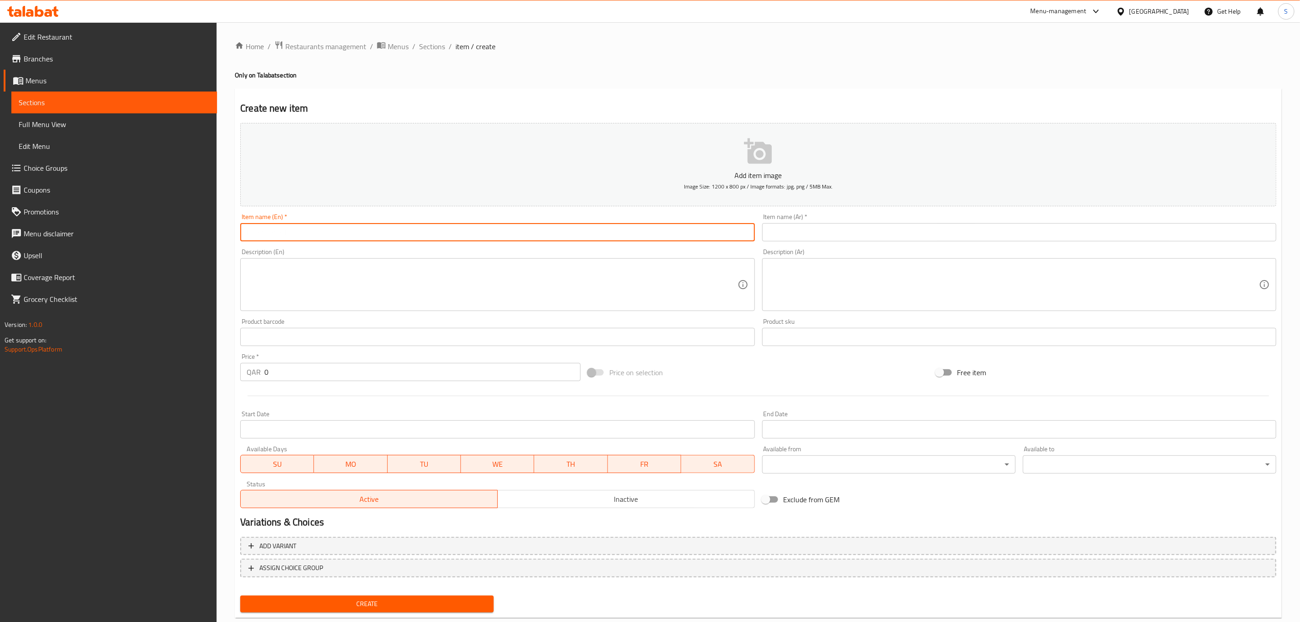
paste input "2 Shawarma chicken meal"
type input "2 Shawarma chicken meal"
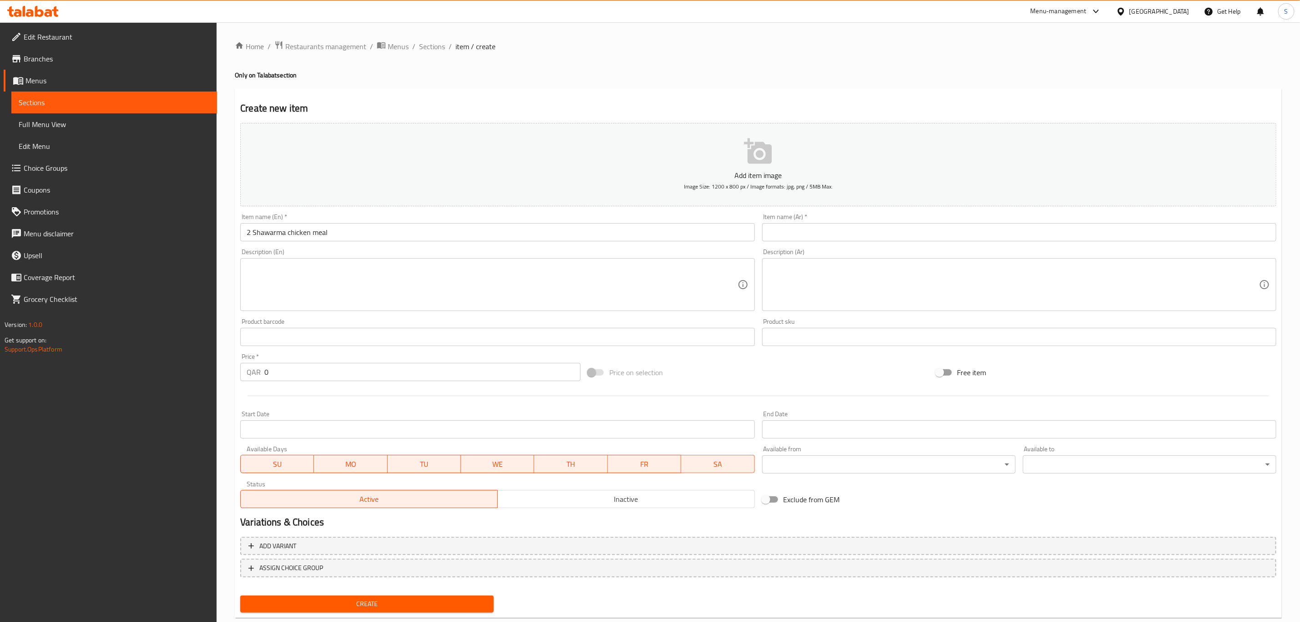
click at [328, 288] on textarea at bounding box center [492, 284] width 491 height 43
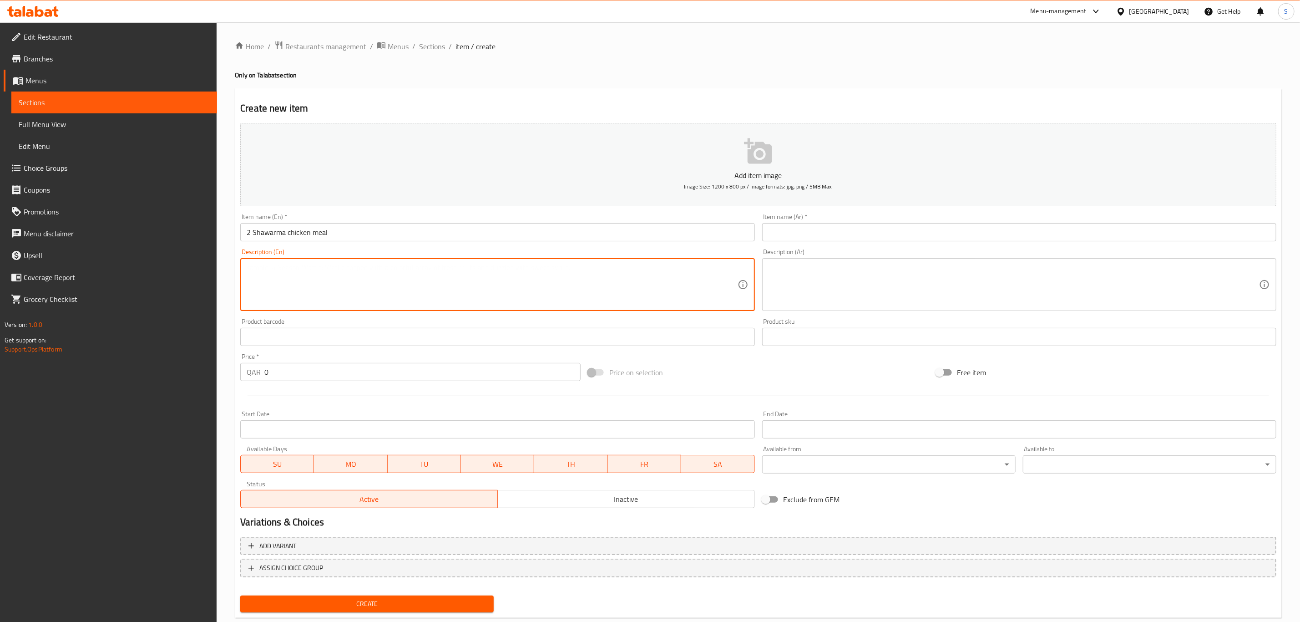
paste textarea "2 chicken shawarma with drink"
type textarea "2 chicken shawarma with drink"
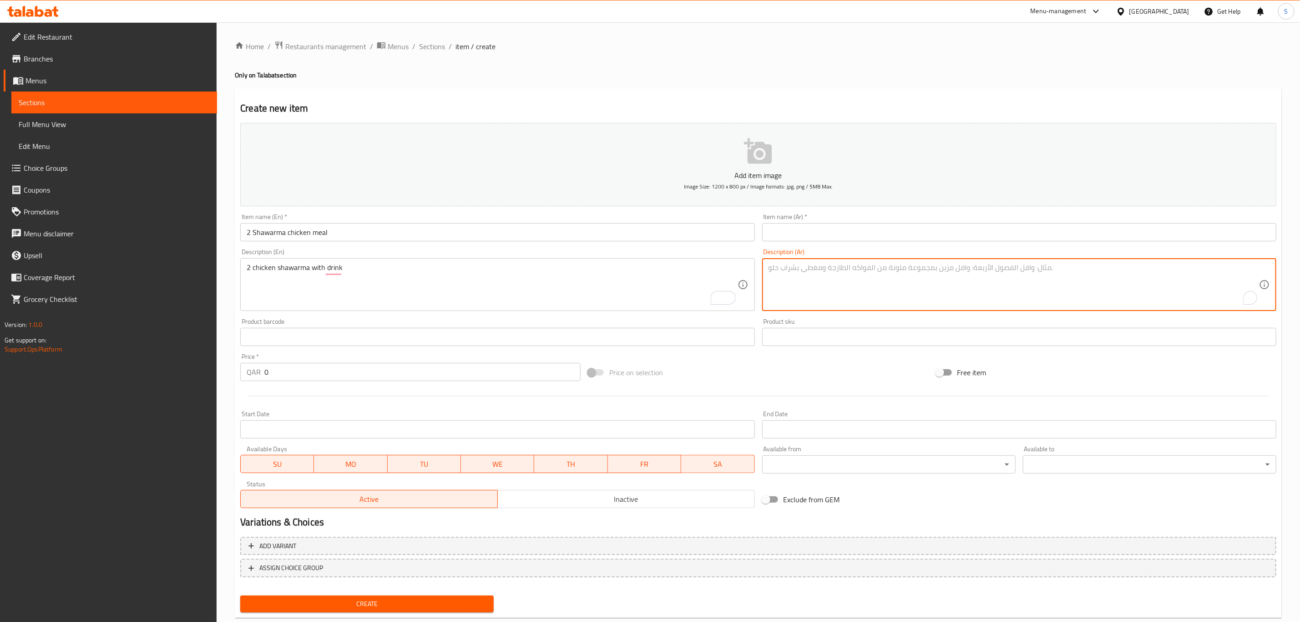
click at [840, 278] on textarea "To enrich screen reader interactions, please activate Accessibility in Grammarl…" at bounding box center [1014, 284] width 491 height 43
paste textarea "2 شاورما دجاج مع مشروب"
type textarea "2 شاورما دجاج مع مشروب"
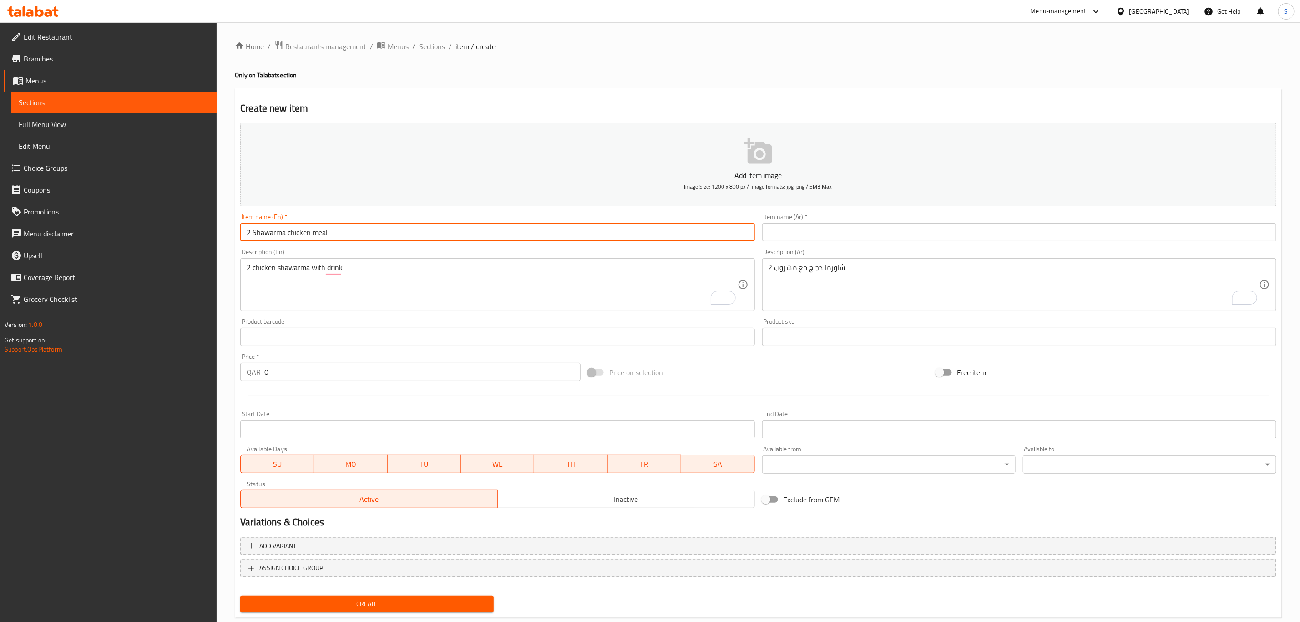
drag, startPoint x: 336, startPoint y: 231, endPoint x: 168, endPoint y: 230, distance: 167.5
click at [168, 230] on div "Edit Restaurant Branches Menus Sections Full Menu View Edit Menu Choice Groups …" at bounding box center [650, 332] width 1300 height 621
click at [887, 235] on input "text" at bounding box center [1019, 232] width 514 height 18
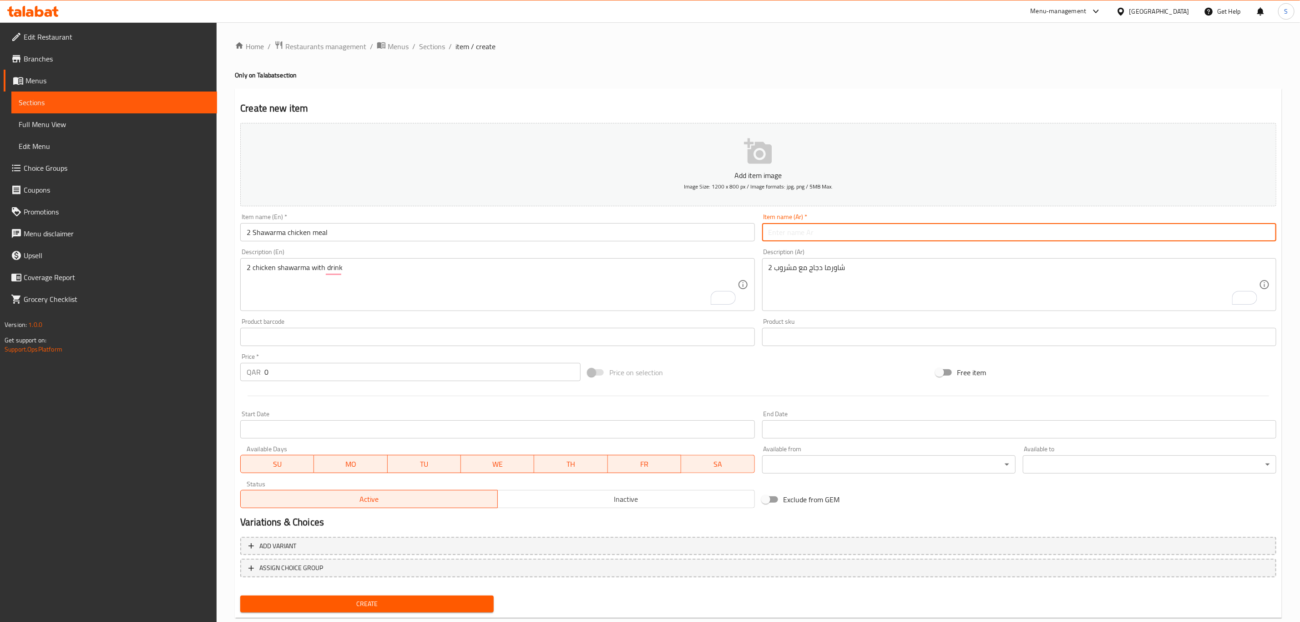
paste input "وجبتين شاورما دجاج"
click at [812, 234] on input "وجبتين شاورما دجاج" at bounding box center [1019, 232] width 514 height 18
drag, startPoint x: 816, startPoint y: 234, endPoint x: 809, endPoint y: 234, distance: 7.7
click at [809, 234] on input "وجبتين شاورما دجاج" at bounding box center [1019, 232] width 514 height 18
drag, startPoint x: 806, startPoint y: 236, endPoint x: 815, endPoint y: 235, distance: 9.7
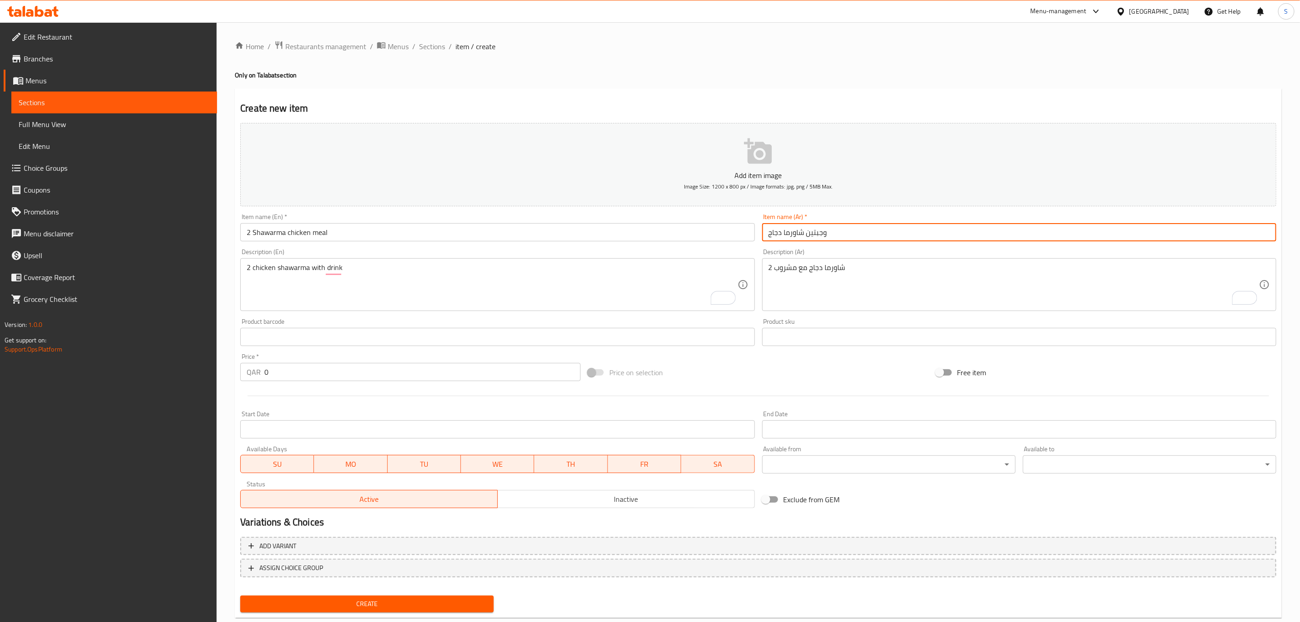
click at [815, 235] on input "وجبتين شاورما دجاج" at bounding box center [1019, 232] width 514 height 18
type input "وجبتين شاورما دجاج"
drag, startPoint x: 831, startPoint y: 233, endPoint x: 833, endPoint y: 228, distance: 5.7
click at [831, 232] on input "وجبتين شاورما دجاج" at bounding box center [1019, 232] width 514 height 18
drag, startPoint x: 804, startPoint y: 228, endPoint x: 655, endPoint y: 217, distance: 149.2
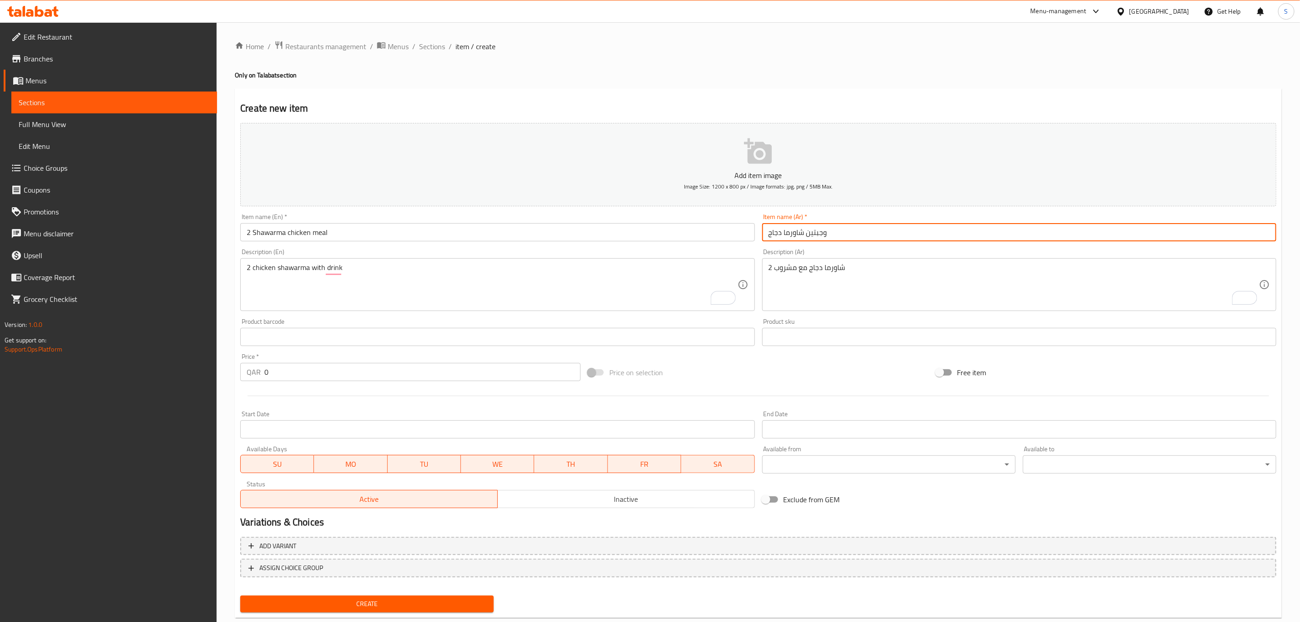
click at [655, 217] on div "Add item image Image Size: 1200 x 800 px / Image formats: jpg, png / 5MB Max. I…" at bounding box center [759, 315] width 1044 height 392
click at [866, 162] on button "Add item image Image Size: 1200 x 800 px / Image formats: jpg, png / 5MB Max." at bounding box center [758, 164] width 1036 height 83
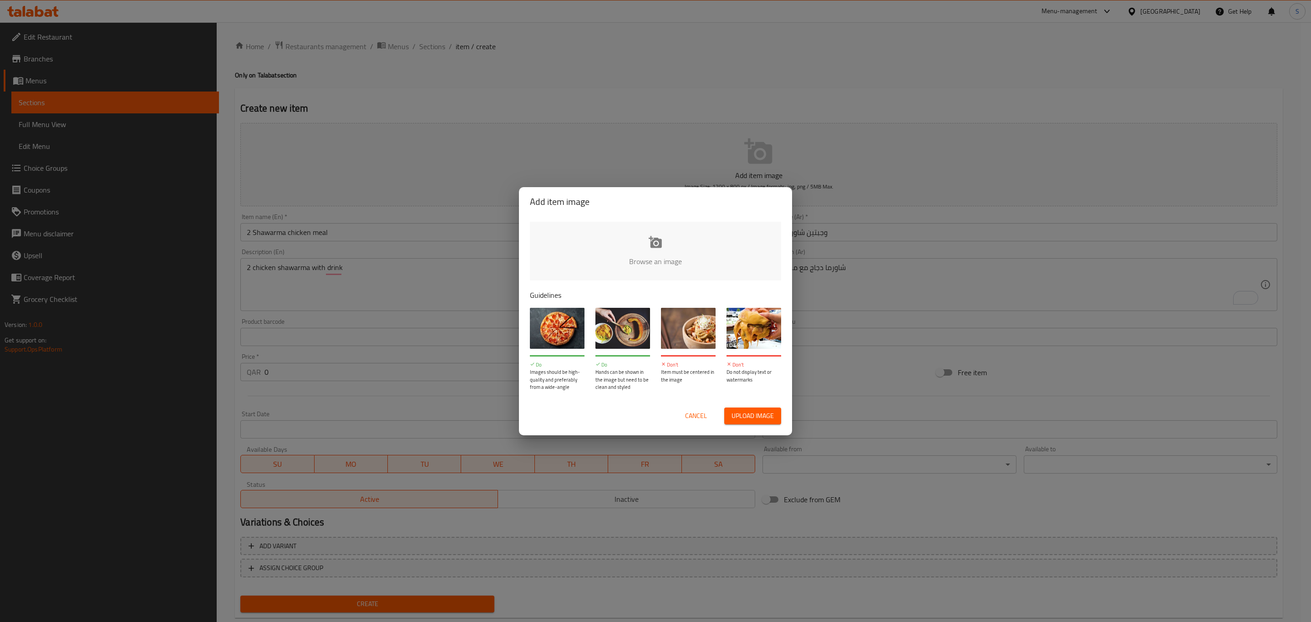
click at [702, 413] on span "Cancel" at bounding box center [696, 415] width 22 height 11
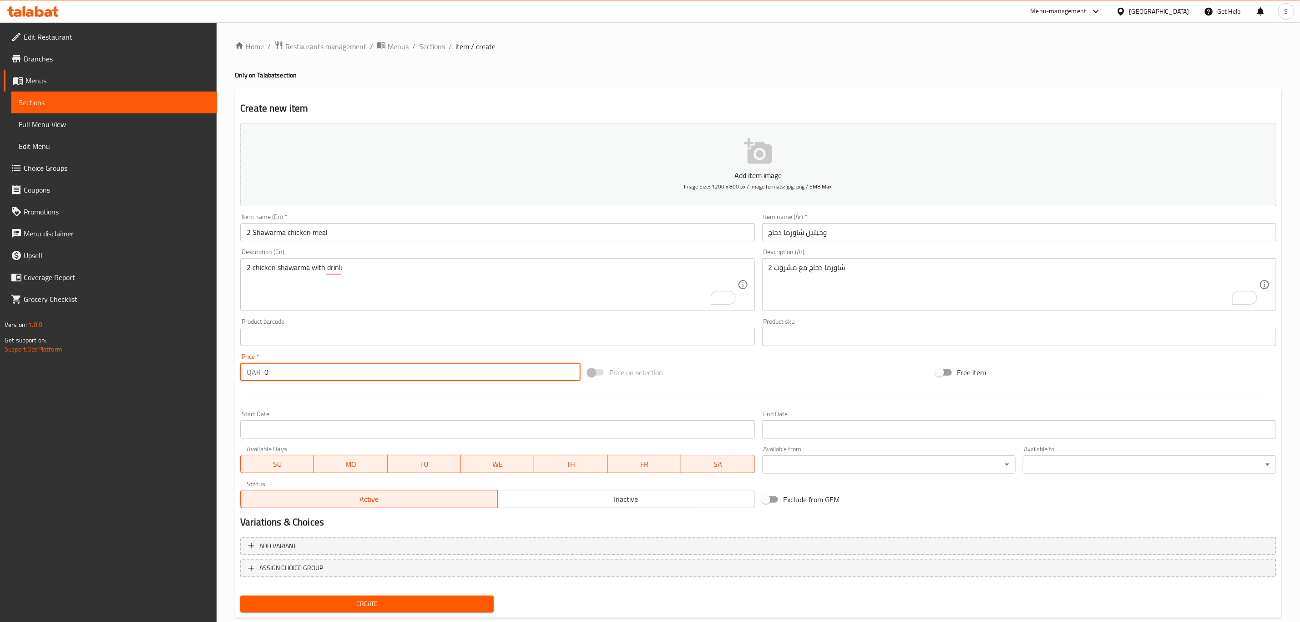
drag, startPoint x: 347, startPoint y: 370, endPoint x: 163, endPoint y: 370, distance: 183.9
click at [163, 370] on div "Edit Restaurant Branches Menus Sections Full Menu View Edit Menu Choice Groups …" at bounding box center [650, 332] width 1300 height 621
type input "40"
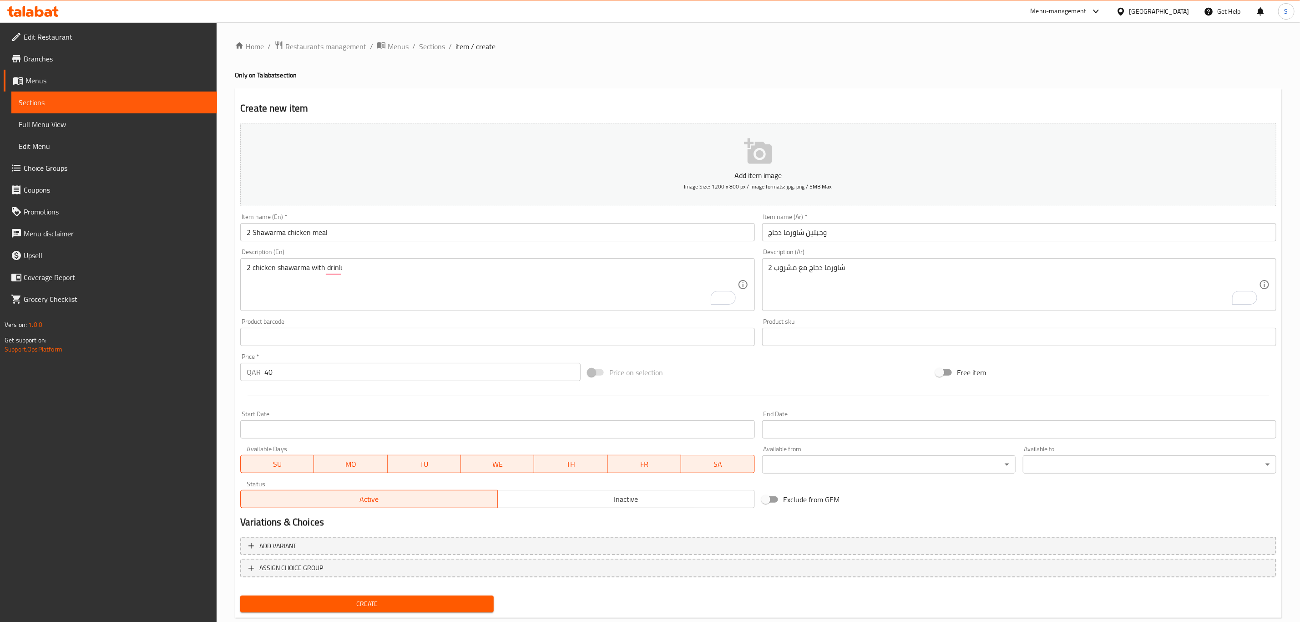
click at [407, 399] on div at bounding box center [759, 396] width 1044 height 22
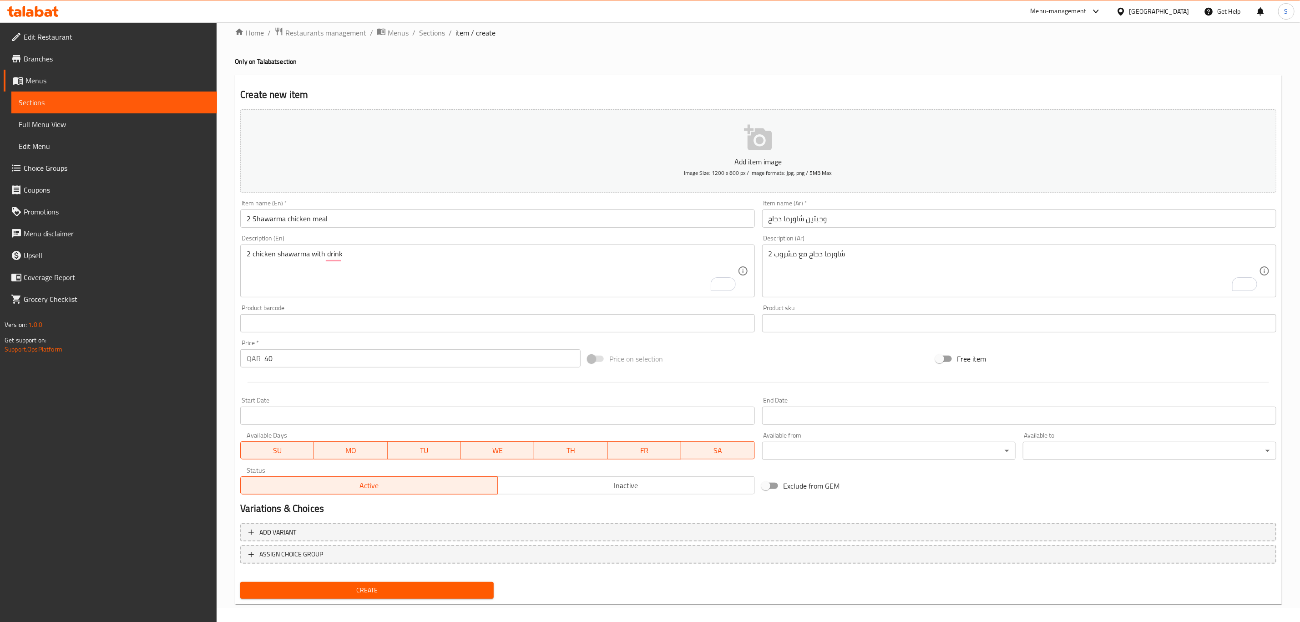
scroll to position [20, 0]
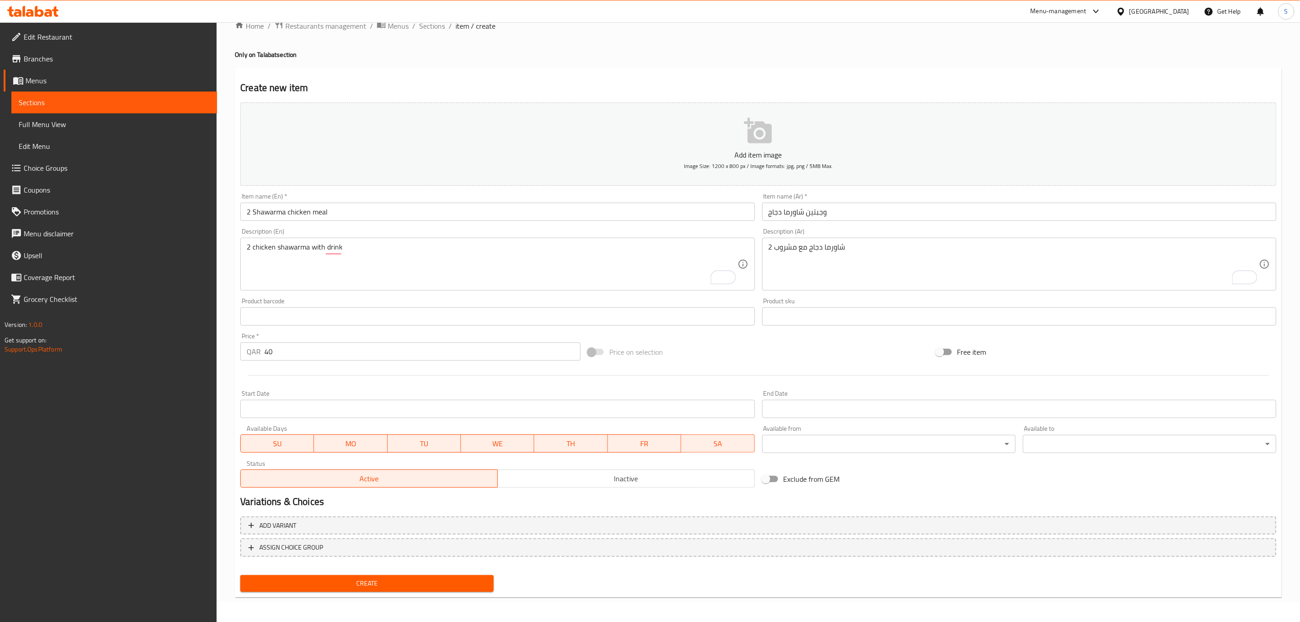
click at [384, 582] on span "Create" at bounding box center [367, 583] width 239 height 11
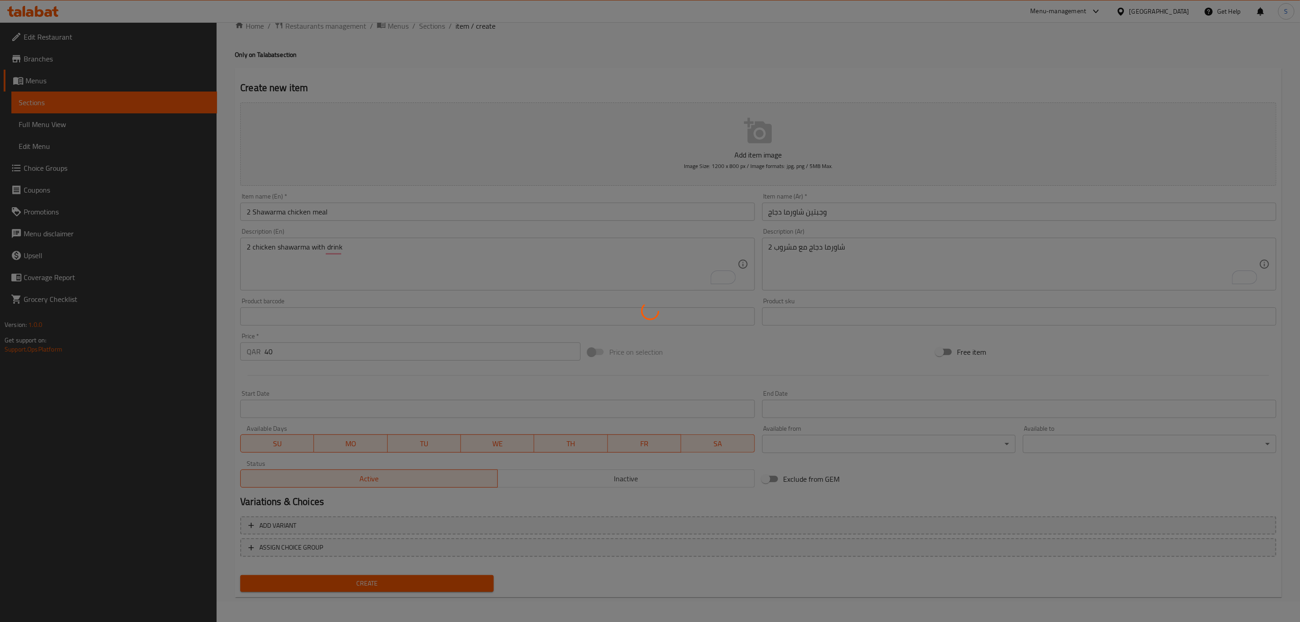
type input "0"
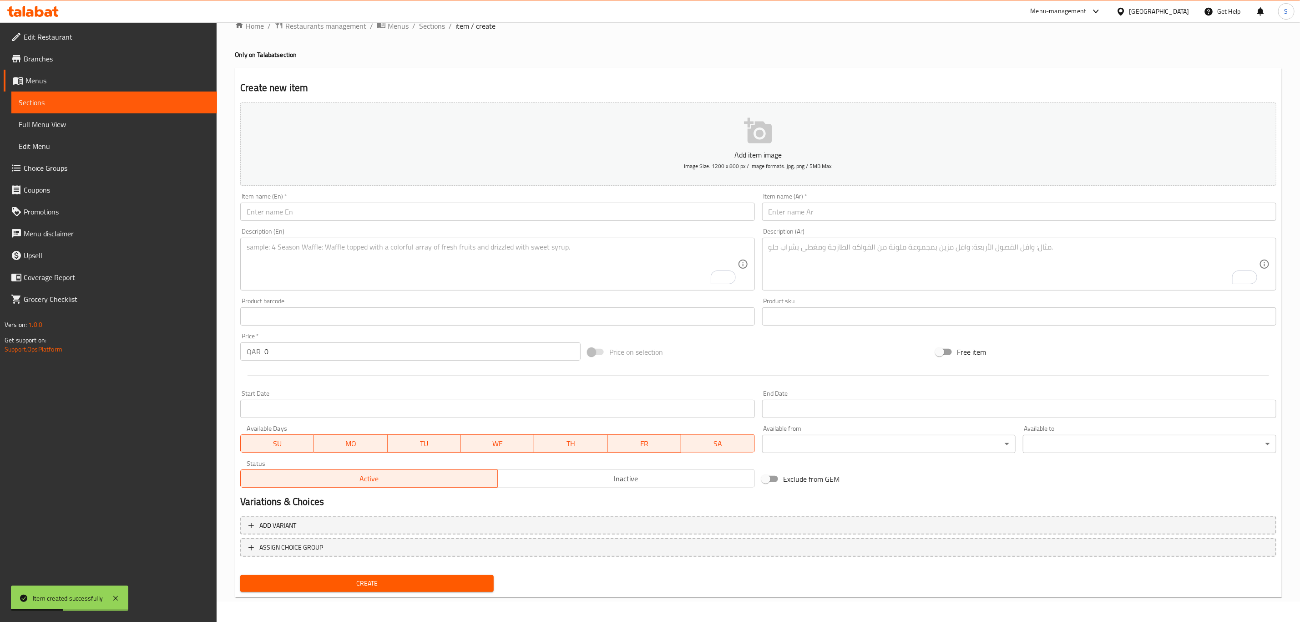
click at [336, 216] on input "text" at bounding box center [497, 212] width 514 height 18
paste input "Mixed grill meal"
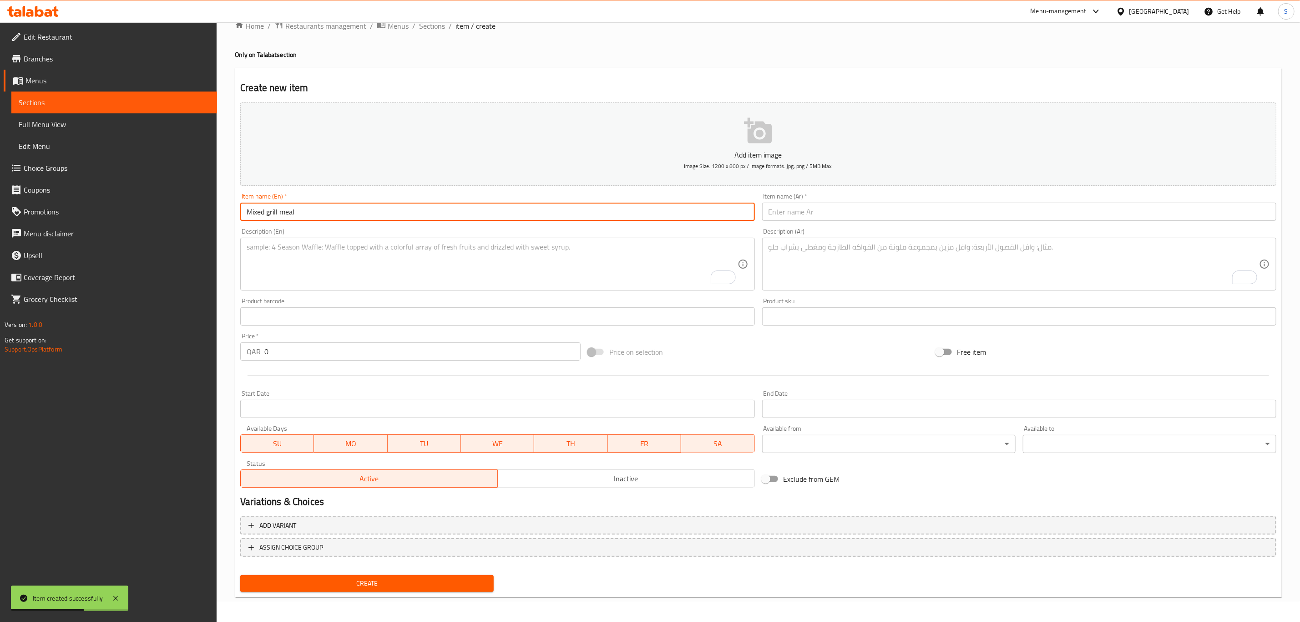
type input "Mixed grill meal"
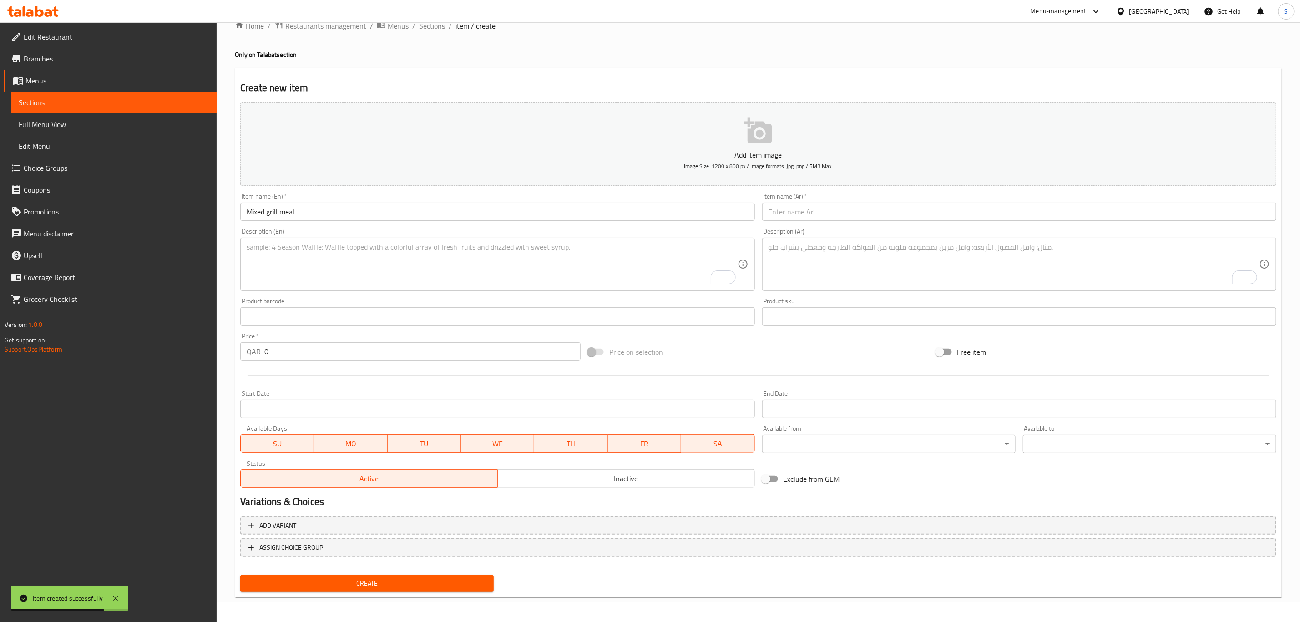
click at [295, 263] on textarea "To enrich screen reader interactions, please activate Accessibility in Grammarl…" at bounding box center [492, 264] width 491 height 43
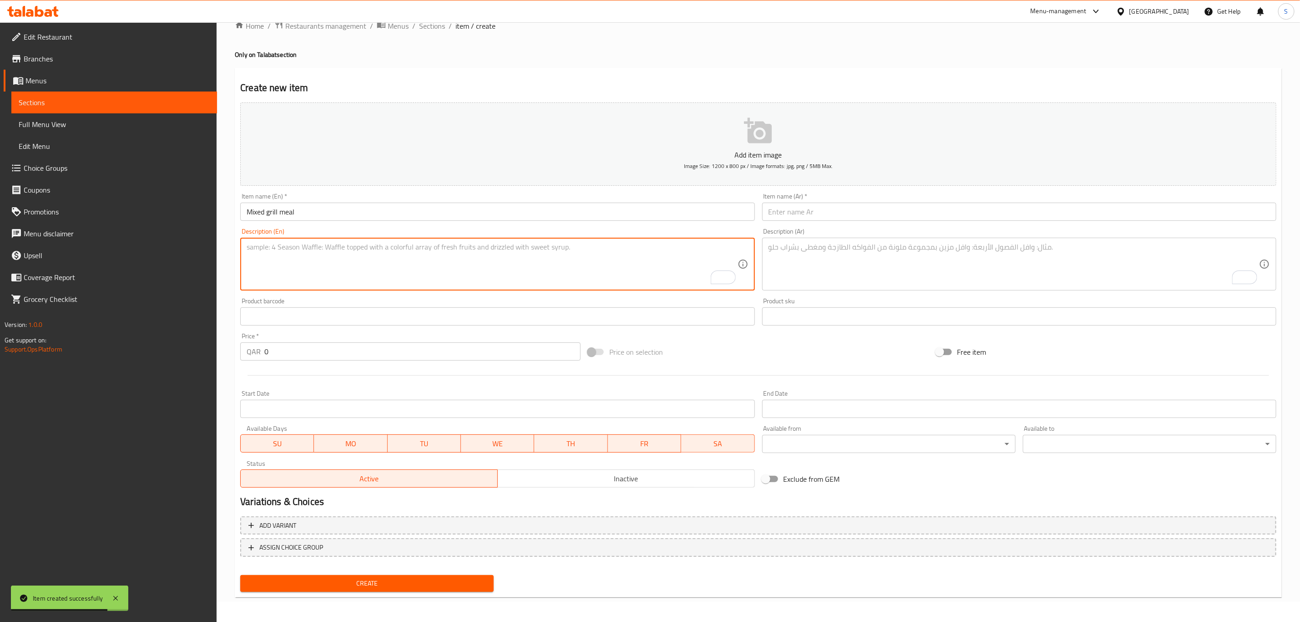
paste textarea "Mixed grill with drink"
type textarea "Mixed grill with drink"
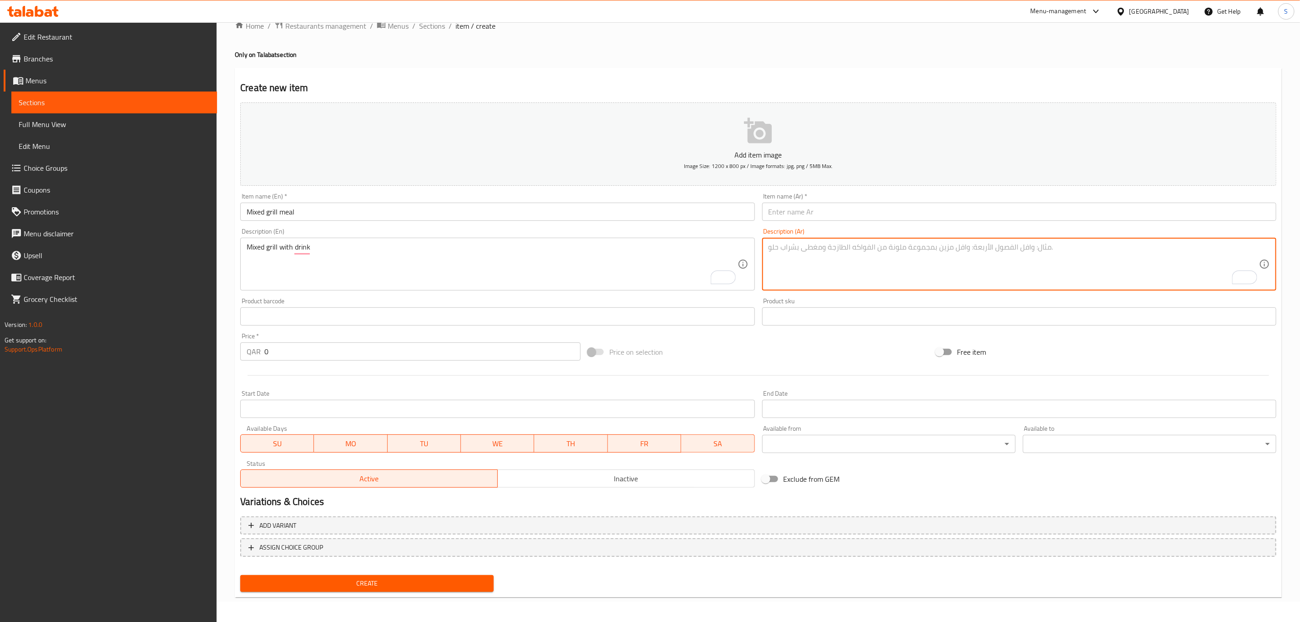
click at [797, 259] on textarea "To enrich screen reader interactions, please activate Accessibility in Grammarl…" at bounding box center [1014, 264] width 491 height 43
paste textarea "مشاوي مشكلة مع مشروب"
type textarea "مشاوي مشكلة مع مشروب"
drag, startPoint x: 306, startPoint y: 214, endPoint x: 157, endPoint y: 201, distance: 149.0
click at [157, 201] on div "Edit Restaurant Branches Menus Sections Full Menu View Edit Menu Choice Groups …" at bounding box center [650, 312] width 1300 height 621
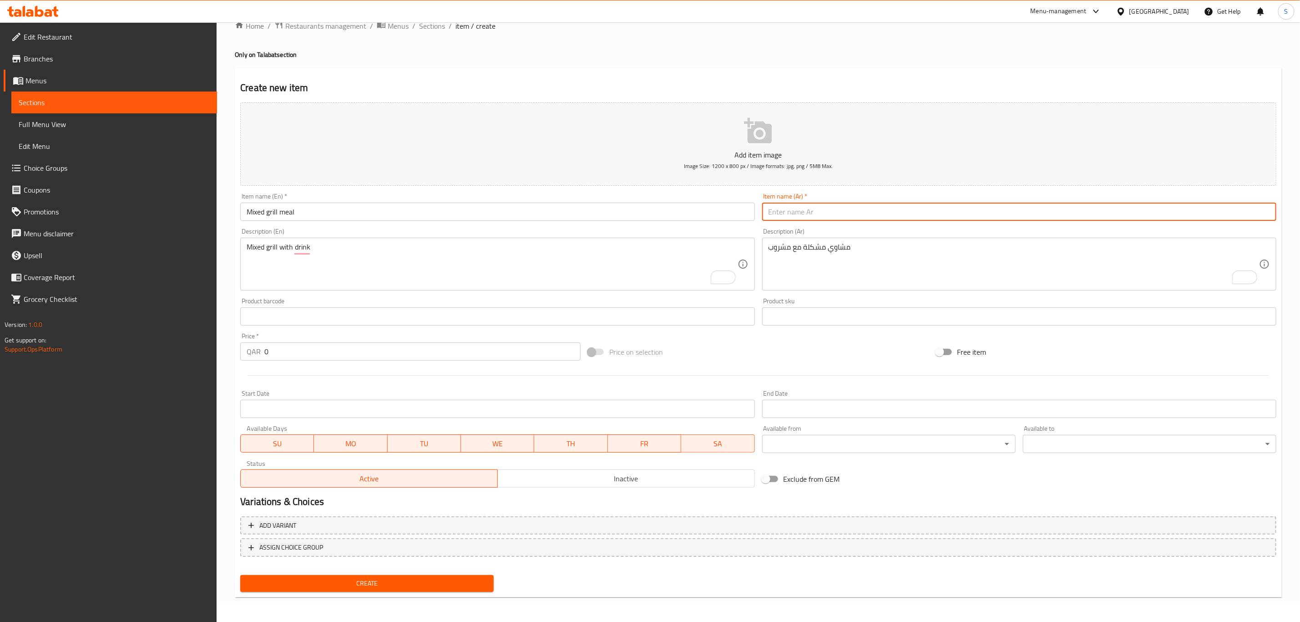
click at [853, 213] on input "text" at bounding box center [1019, 212] width 514 height 18
paste input "وجبة مشويات مشكلة"
type input "وجبة مشويات مشكلة"
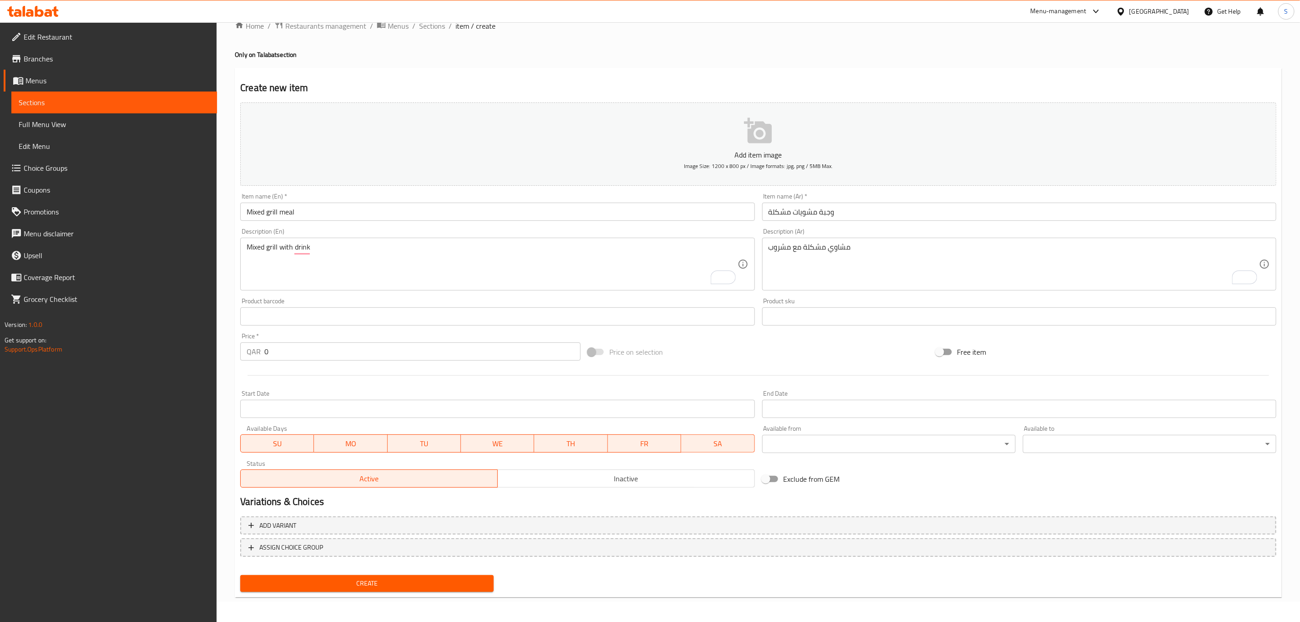
click at [796, 353] on div "Price on selection" at bounding box center [758, 352] width 348 height 25
click at [246, 345] on div "QAR 0 Price *" at bounding box center [410, 351] width 340 height 18
type input "60"
click at [307, 390] on div "Start Date Start Date" at bounding box center [498, 403] width 522 height 35
click at [390, 586] on span "Create" at bounding box center [367, 583] width 239 height 11
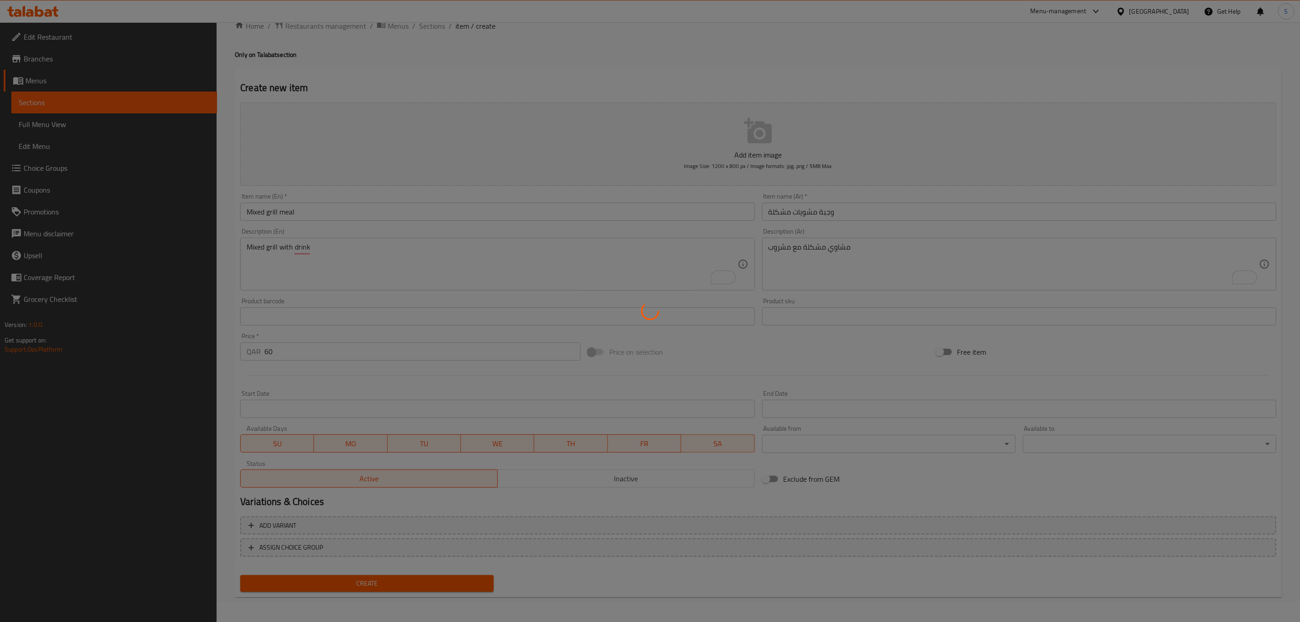
type input "0"
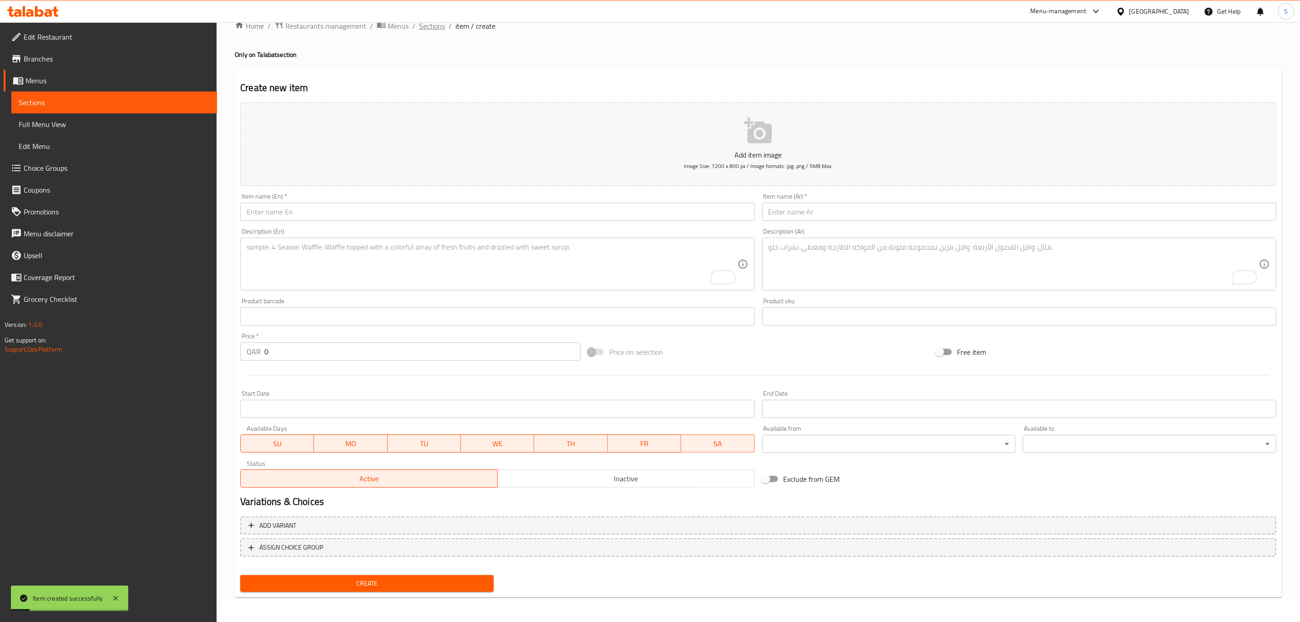
click at [423, 29] on span "Sections" at bounding box center [432, 25] width 26 height 11
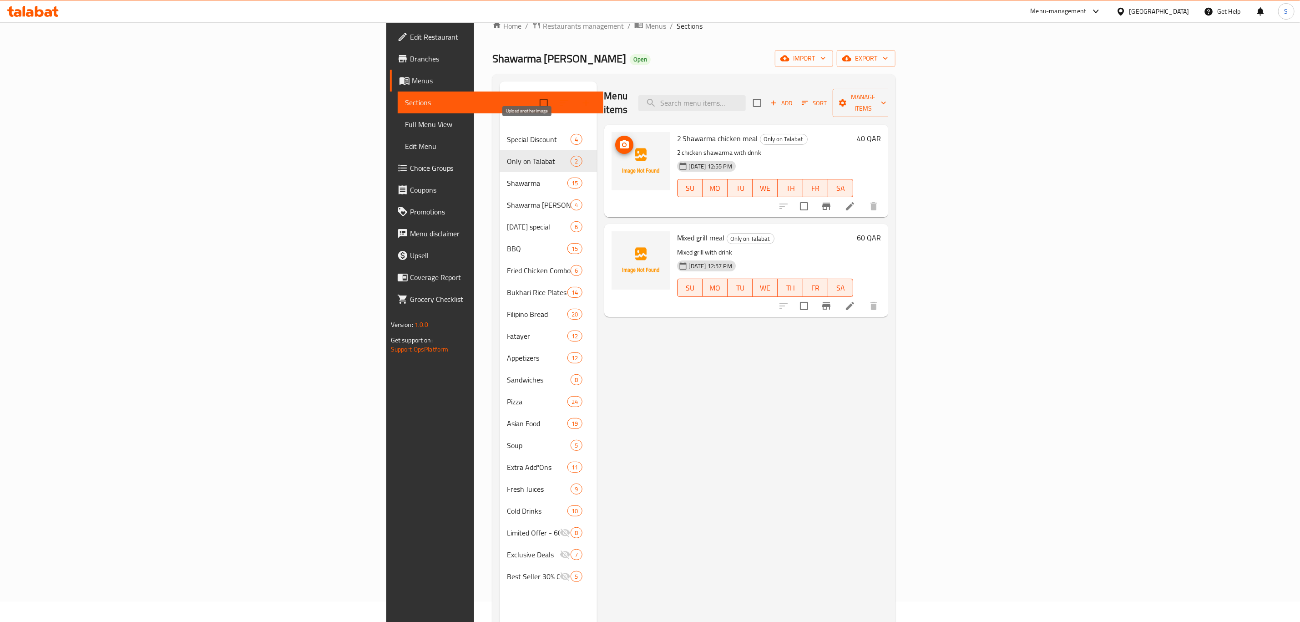
click at [619, 139] on icon "upload picture" at bounding box center [624, 144] width 11 height 11
click at [619, 238] on icon "upload picture" at bounding box center [624, 243] width 11 height 11
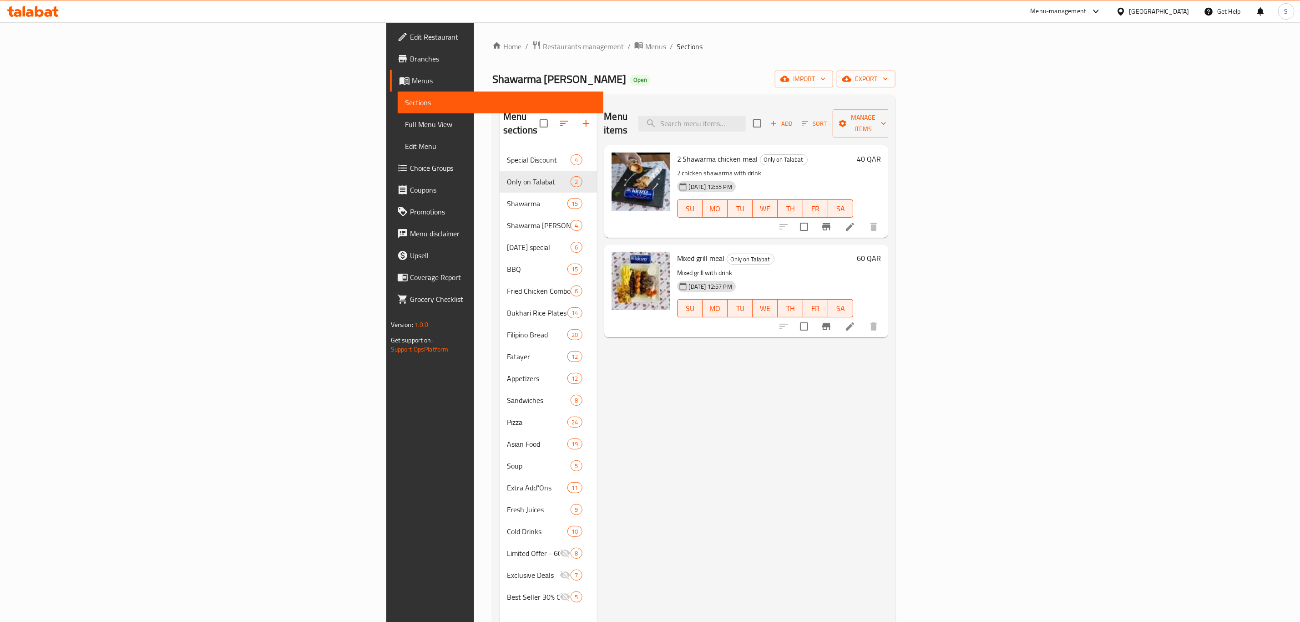
click at [1087, 15] on div "Menu-management" at bounding box center [1059, 11] width 56 height 11
click at [1038, 65] on div "Agent Campaigns Center" at bounding box center [1053, 61] width 69 height 10
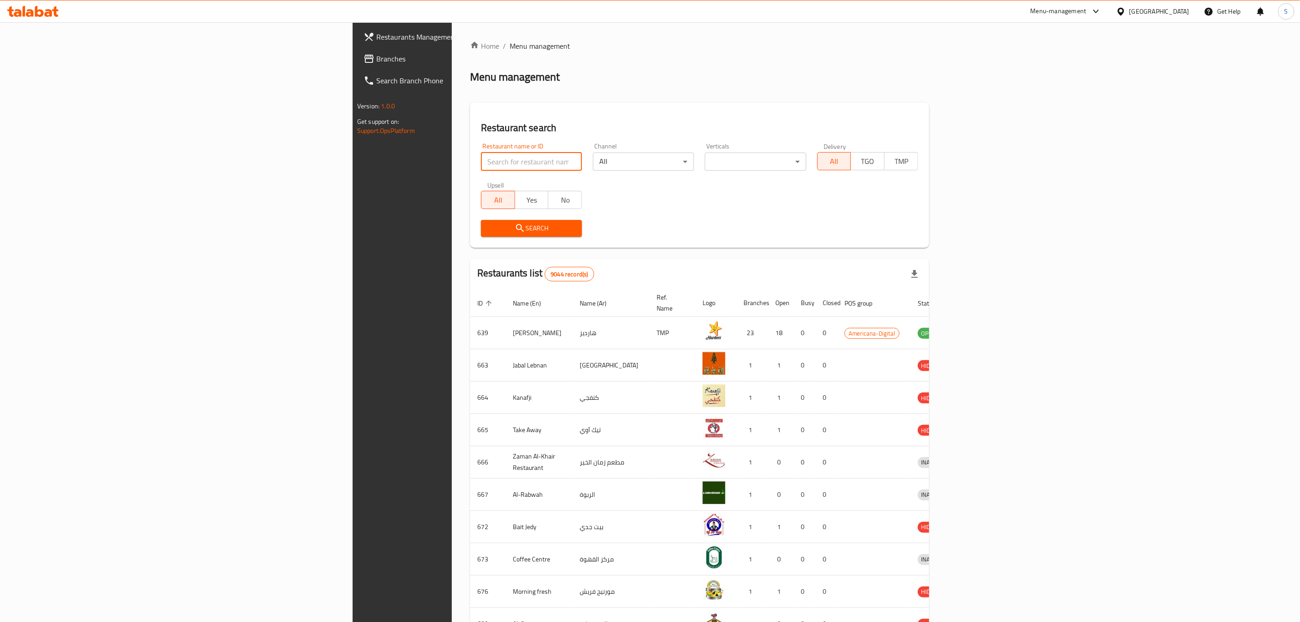
click at [481, 160] on input "search" at bounding box center [531, 161] width 101 height 18
type input "shawarma mar"
click button "Search" at bounding box center [531, 228] width 101 height 17
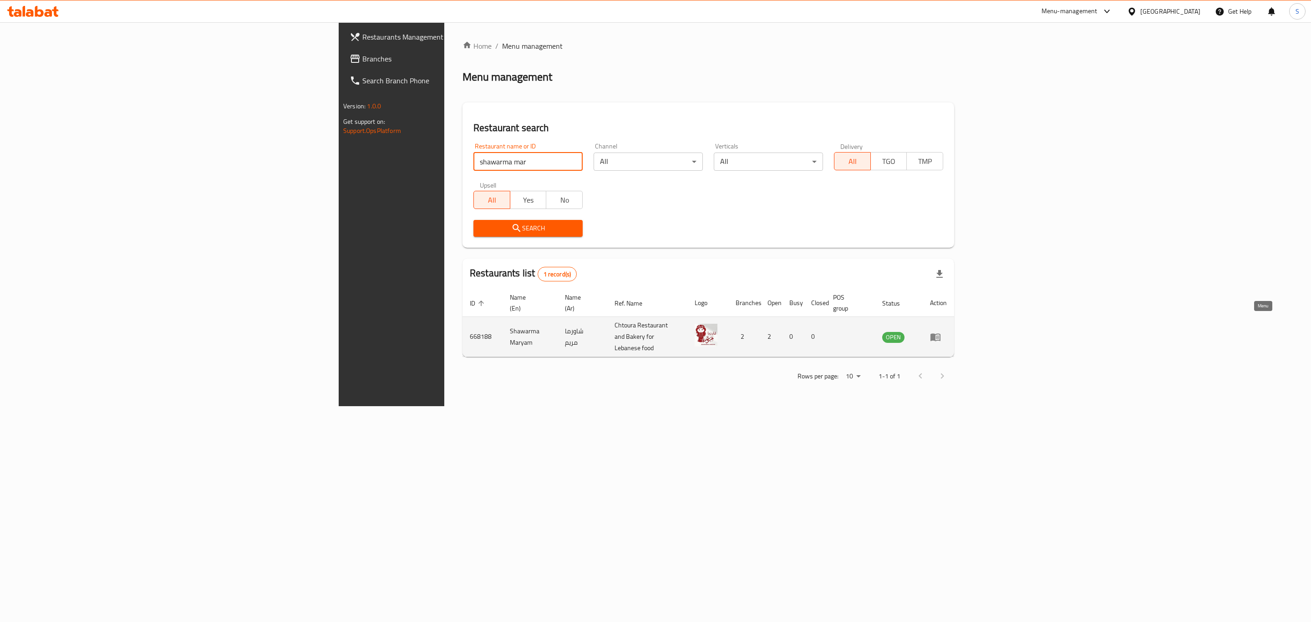
click at [940, 333] on icon "enhanced table" at bounding box center [935, 337] width 10 height 8
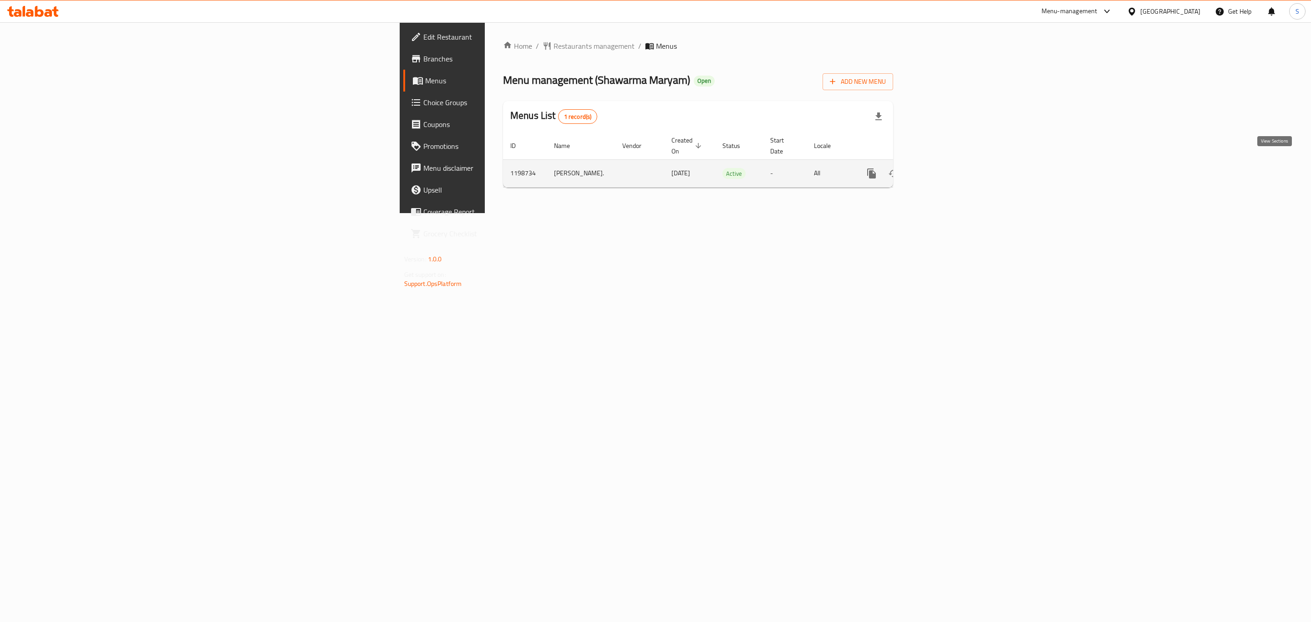
click at [941, 169] on icon "enhanced table" at bounding box center [937, 173] width 8 height 8
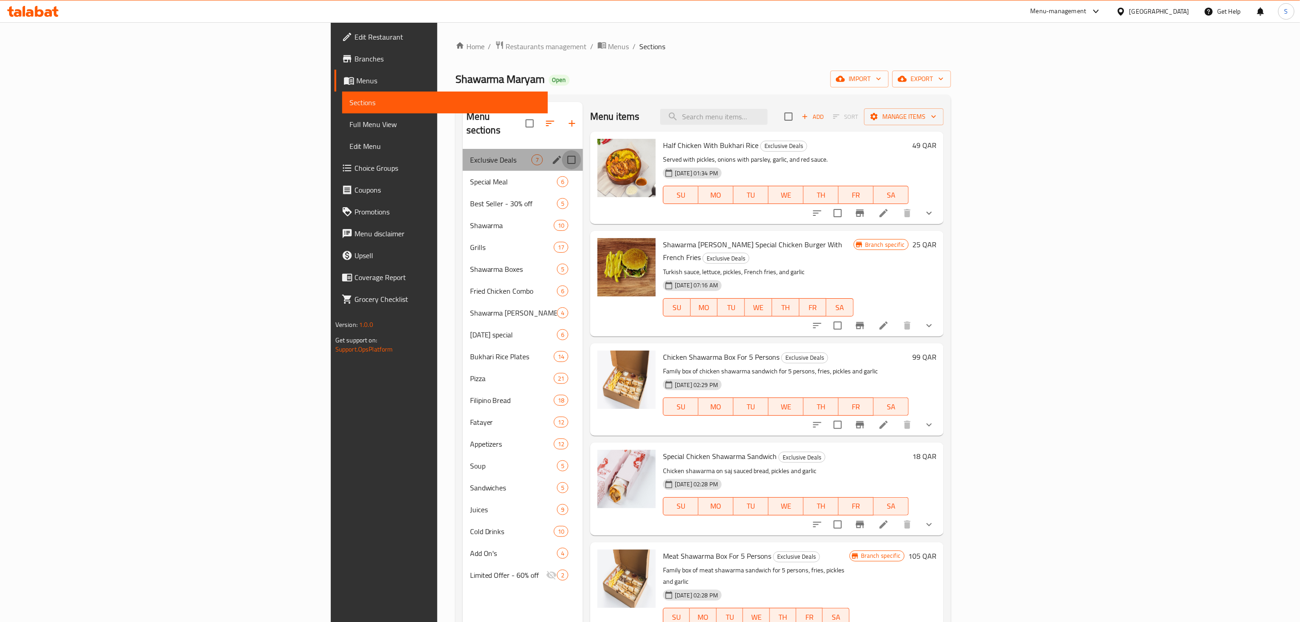
click at [562, 150] on input "Menu sections" at bounding box center [571, 159] width 19 height 19
checkbox input "true"
click at [562, 194] on input "Menu sections" at bounding box center [571, 203] width 19 height 19
checkbox input "true"
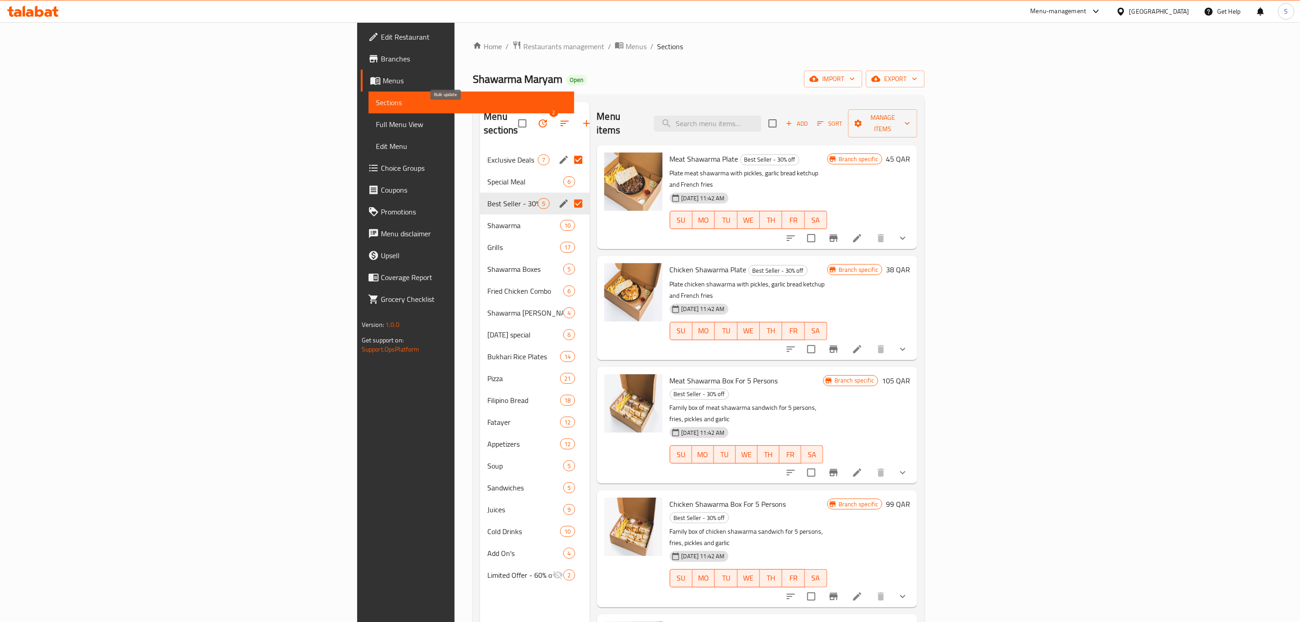
click at [537, 118] on icon "button" at bounding box center [542, 123] width 11 height 11
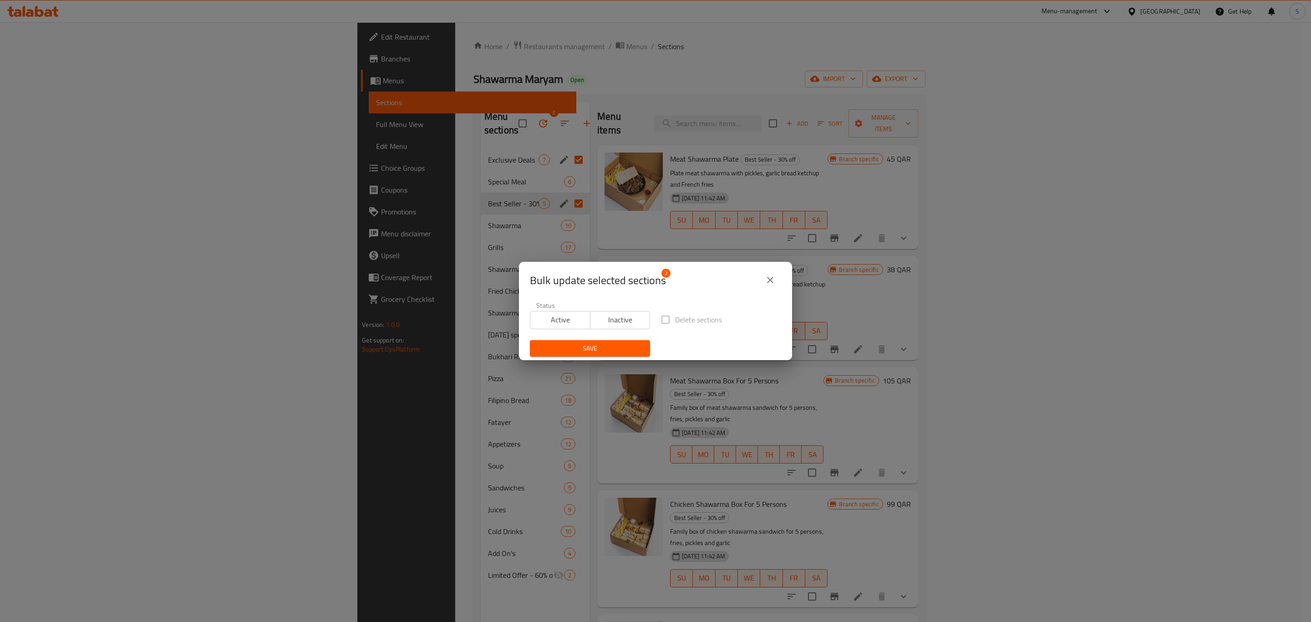
click at [594, 313] on button "Inactive" at bounding box center [620, 320] width 61 height 18
click at [610, 350] on span "Save" at bounding box center [590, 348] width 106 height 11
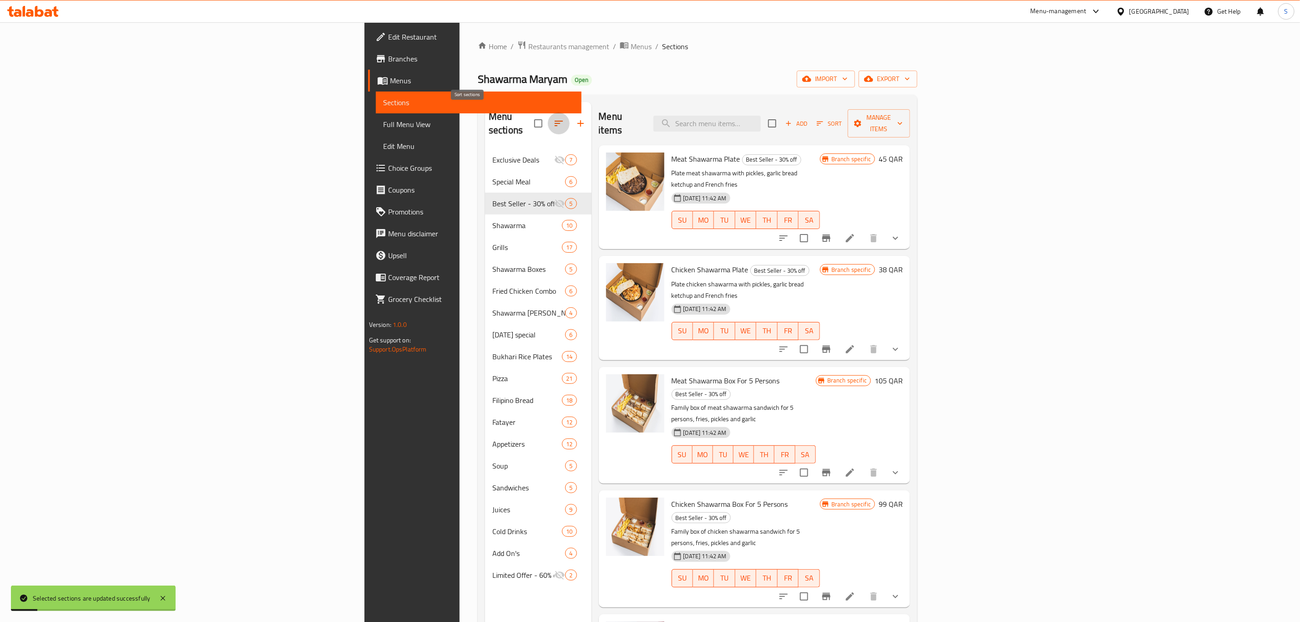
click at [553, 121] on icon "button" at bounding box center [558, 123] width 11 height 11
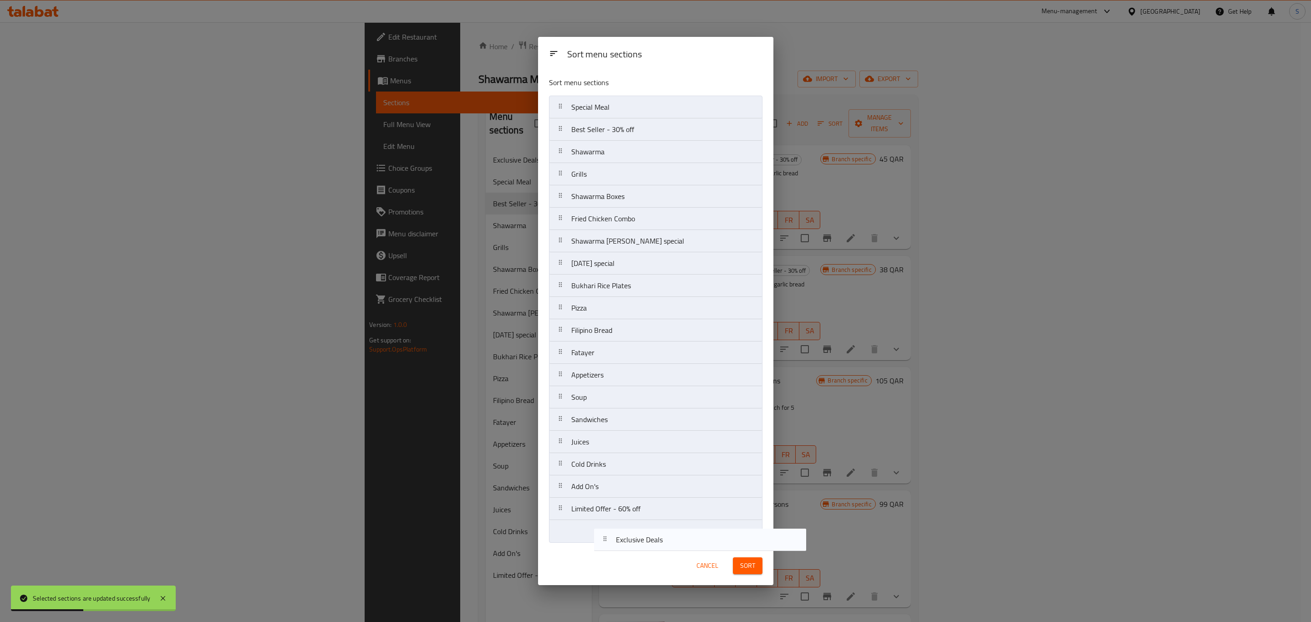
drag, startPoint x: 618, startPoint y: 111, endPoint x: 661, endPoint y: 538, distance: 429.6
click at [662, 546] on div "Sort menu sections Exclusive Deals Special Meal Best Seller - 30% off Shawarma …" at bounding box center [655, 308] width 235 height 476
drag, startPoint x: 632, startPoint y: 135, endPoint x: 636, endPoint y: 542, distance: 407.3
click at [636, 542] on nav "Special Meal Best Seller - 30% off Shawarma Grills Shawarma Boxes Fried Chicken…" at bounding box center [655, 319] width 213 height 447
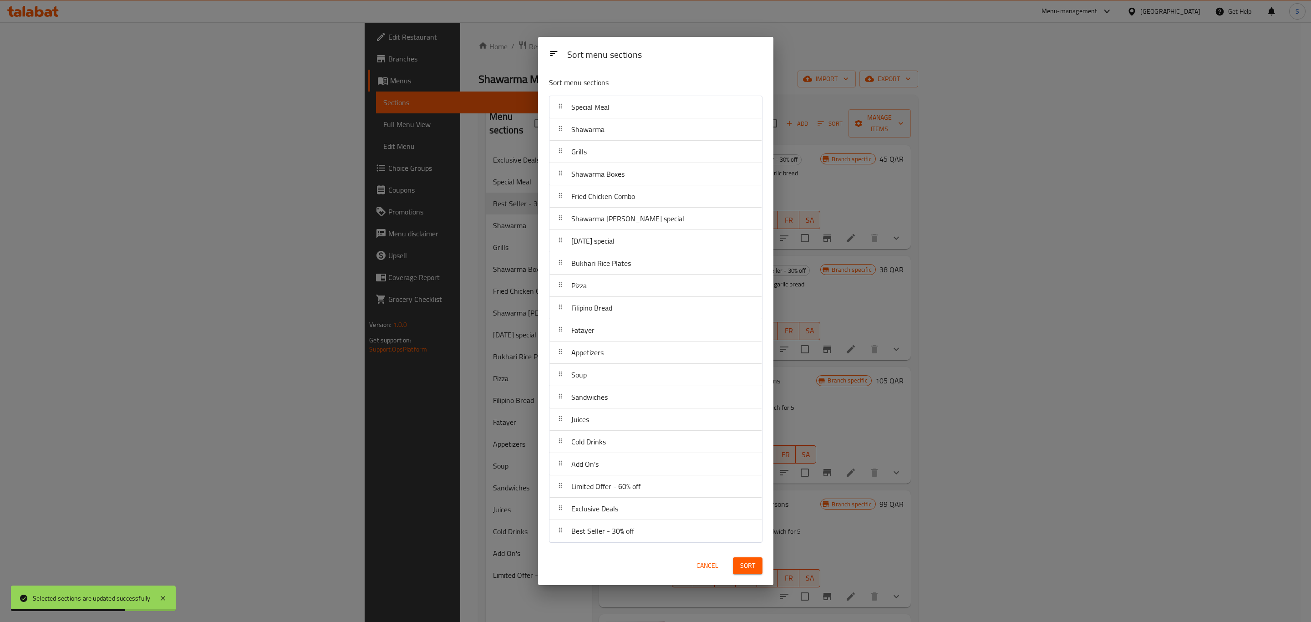
click at [747, 565] on span "Sort" at bounding box center [747, 565] width 15 height 11
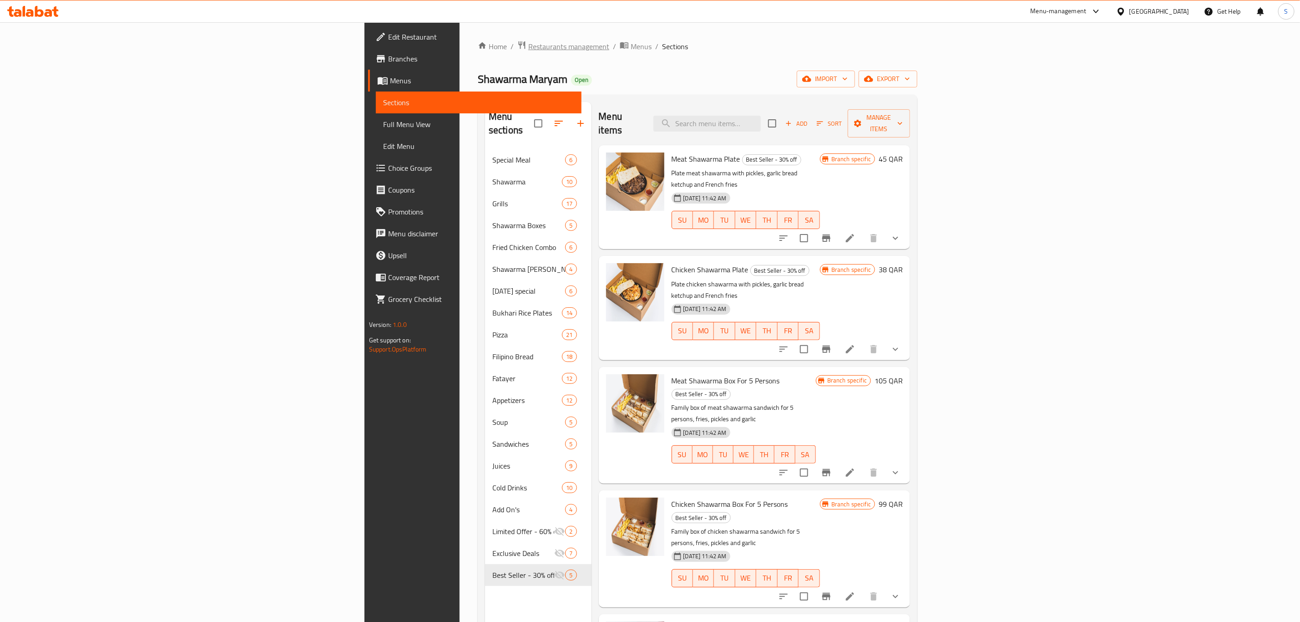
click at [528, 42] on span "Restaurants management" at bounding box center [568, 46] width 81 height 11
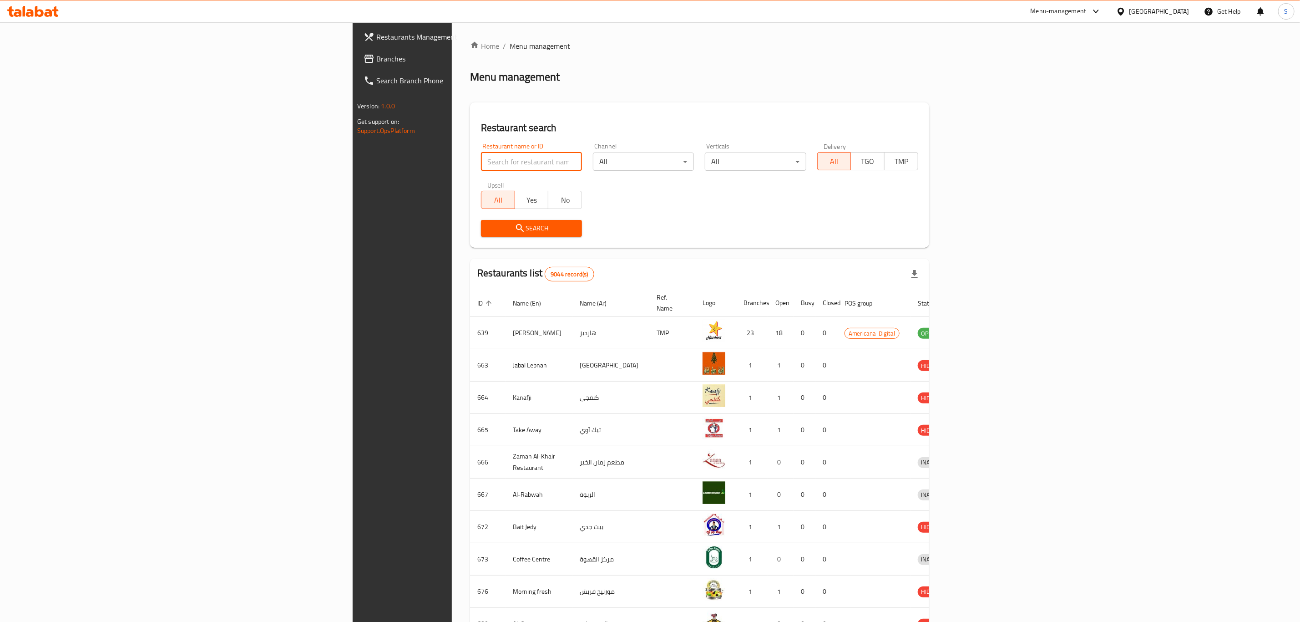
click at [481, 162] on input "search" at bounding box center [531, 161] width 101 height 18
click at [1087, 8] on div "Menu-management" at bounding box center [1059, 11] width 56 height 11
click at [1057, 61] on div "Agent Campaigns Center" at bounding box center [1053, 61] width 69 height 10
